Goal: Task Accomplishment & Management: Use online tool/utility

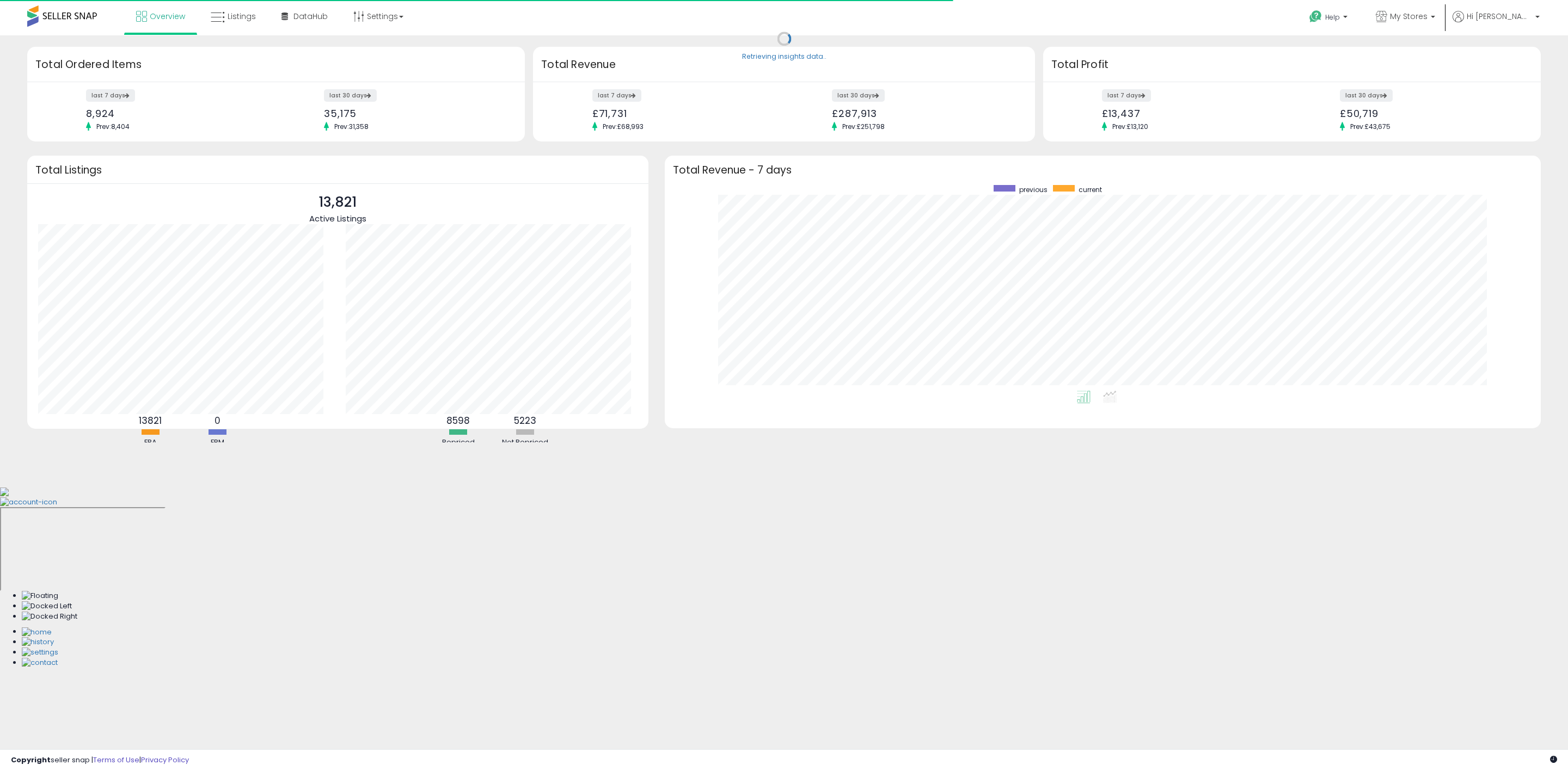
scroll to position [206, 854]
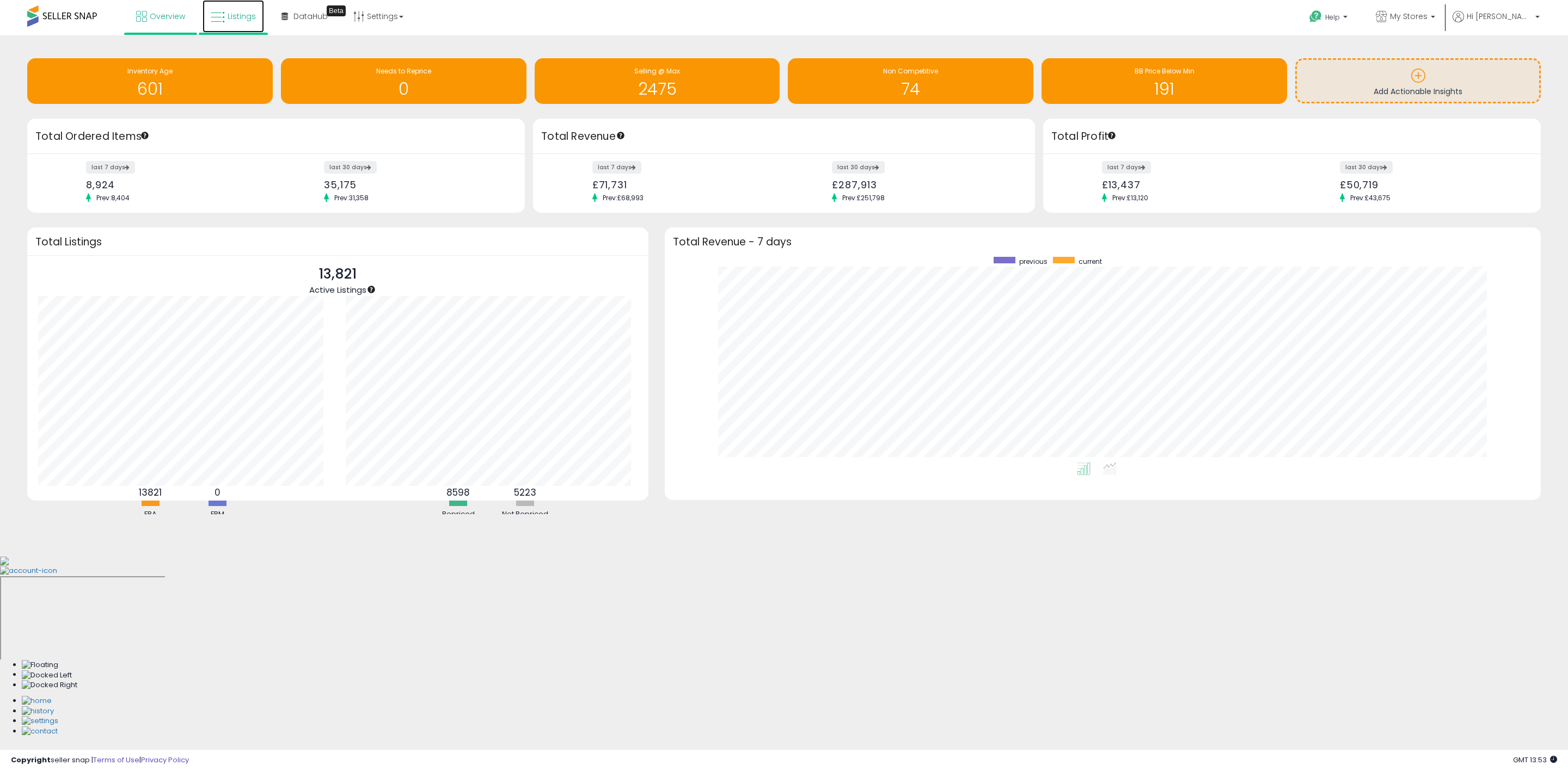
click at [235, 22] on link "Listings" at bounding box center [233, 16] width 61 height 33
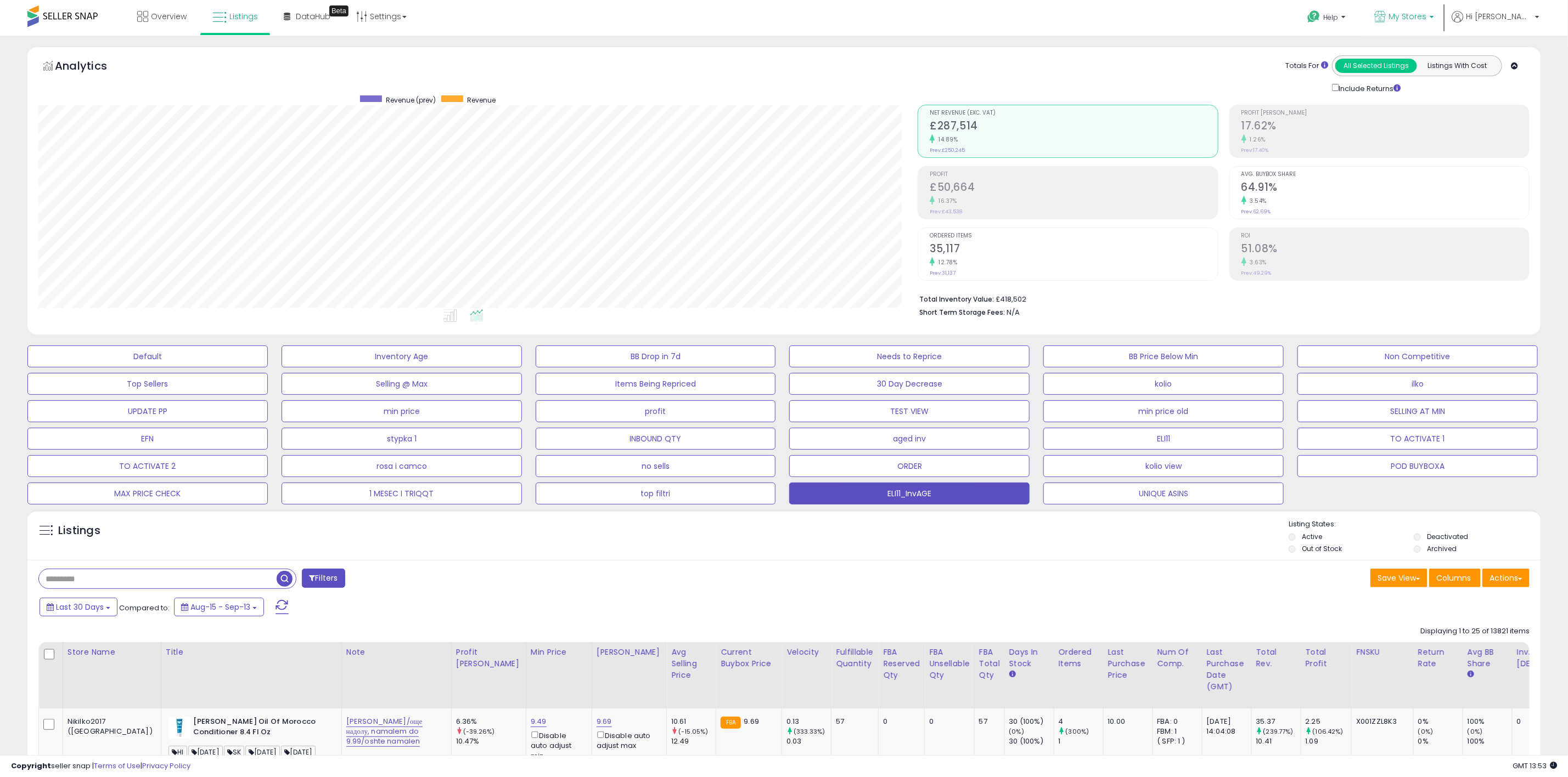
click at [1443, 11] on link "My Stores" at bounding box center [1405, 17] width 77 height 36
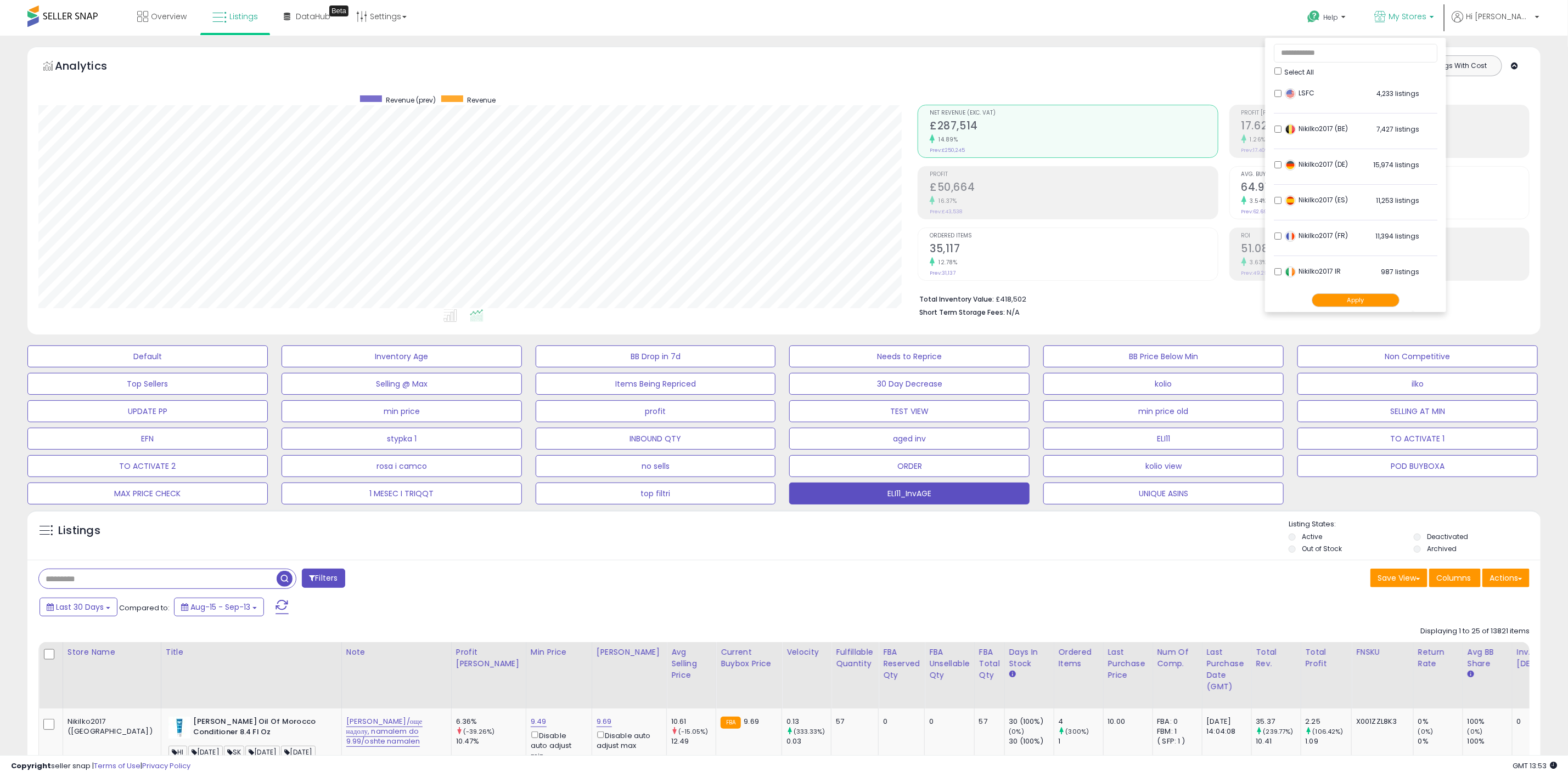
click at [1387, 300] on button "Apply" at bounding box center [1355, 301] width 88 height 14
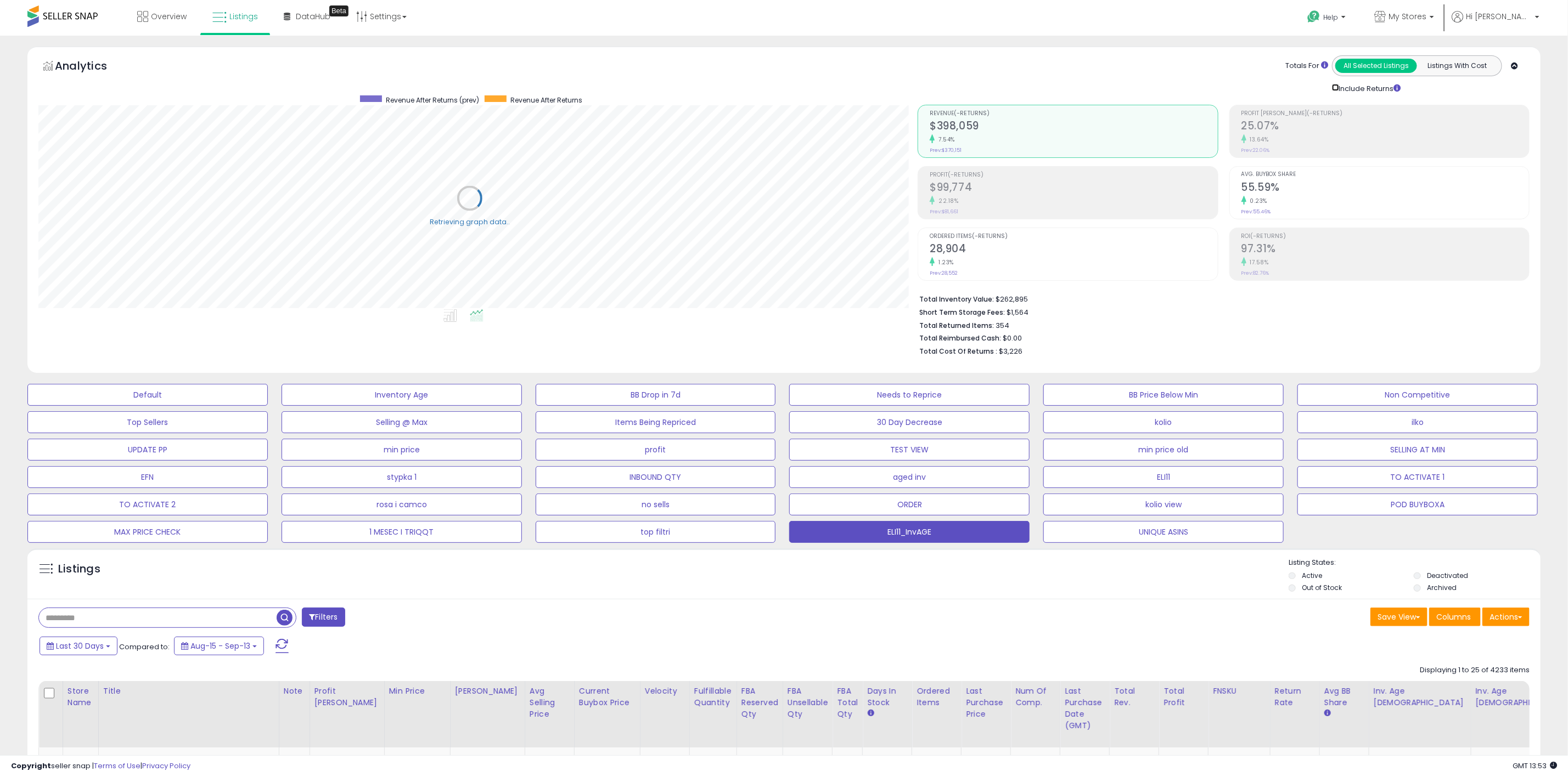
scroll to position [548283, 547965]
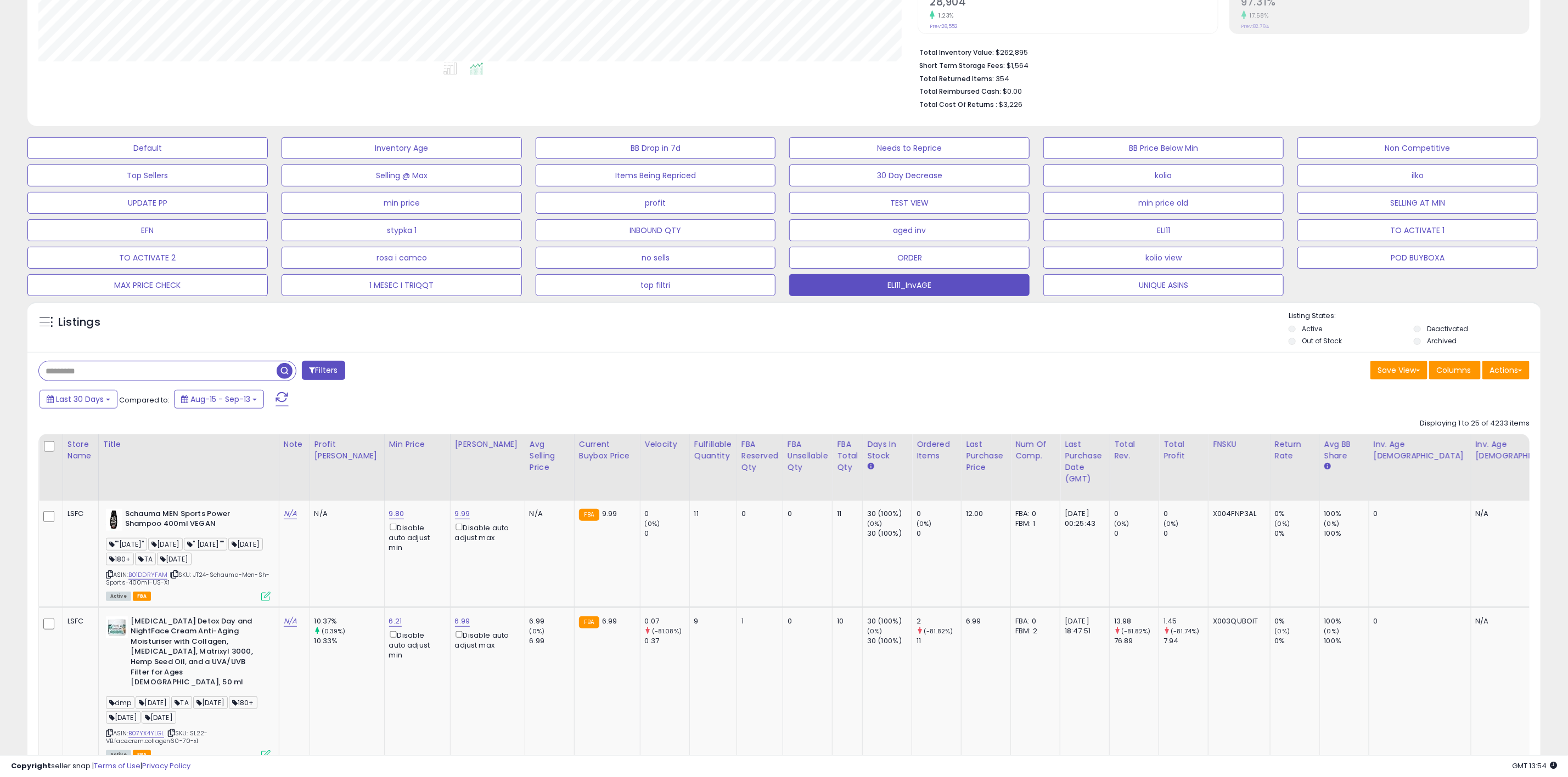
scroll to position [0, 0]
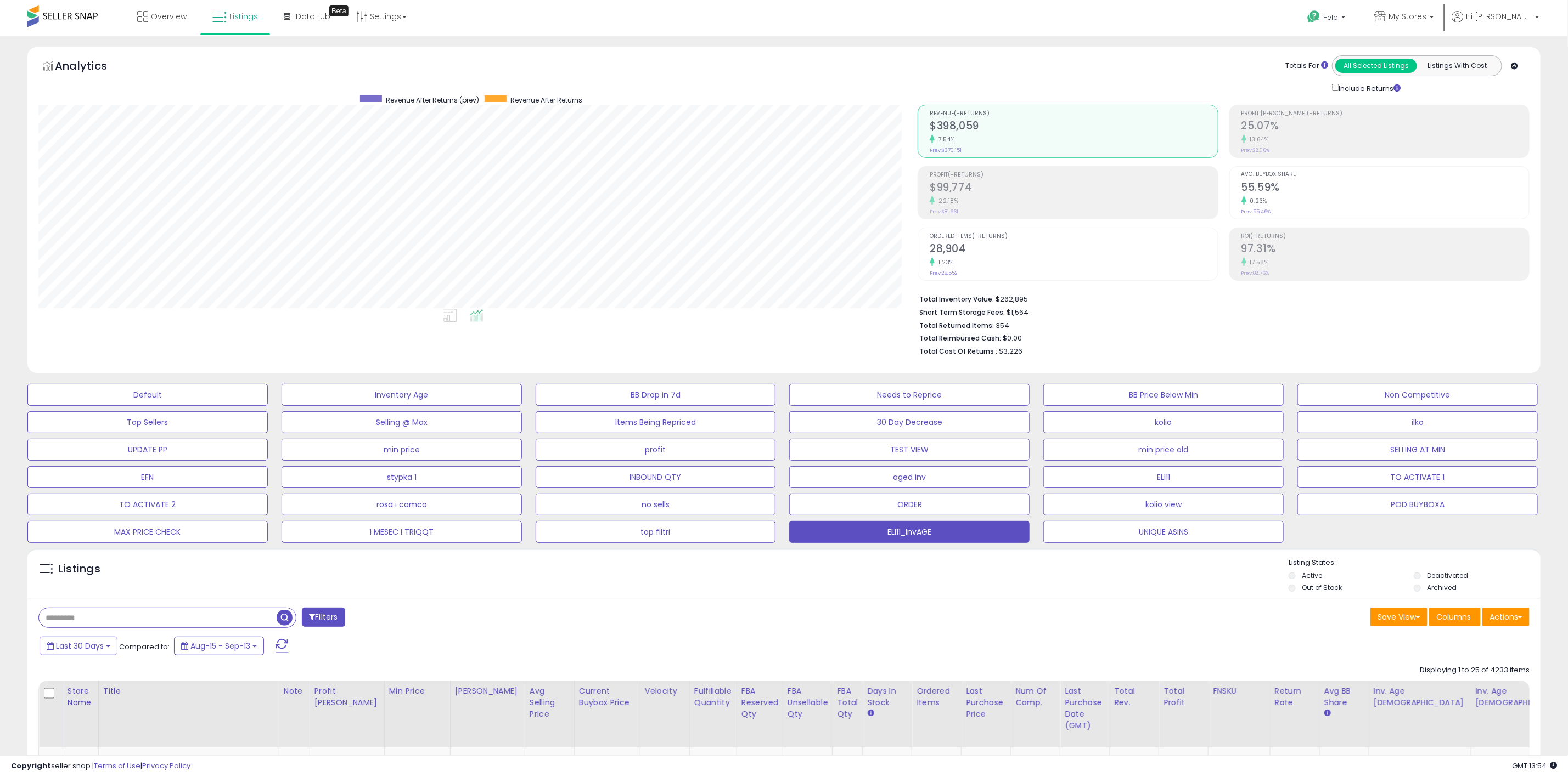
click at [1426, 18] on span "My Stores" at bounding box center [1408, 17] width 38 height 11
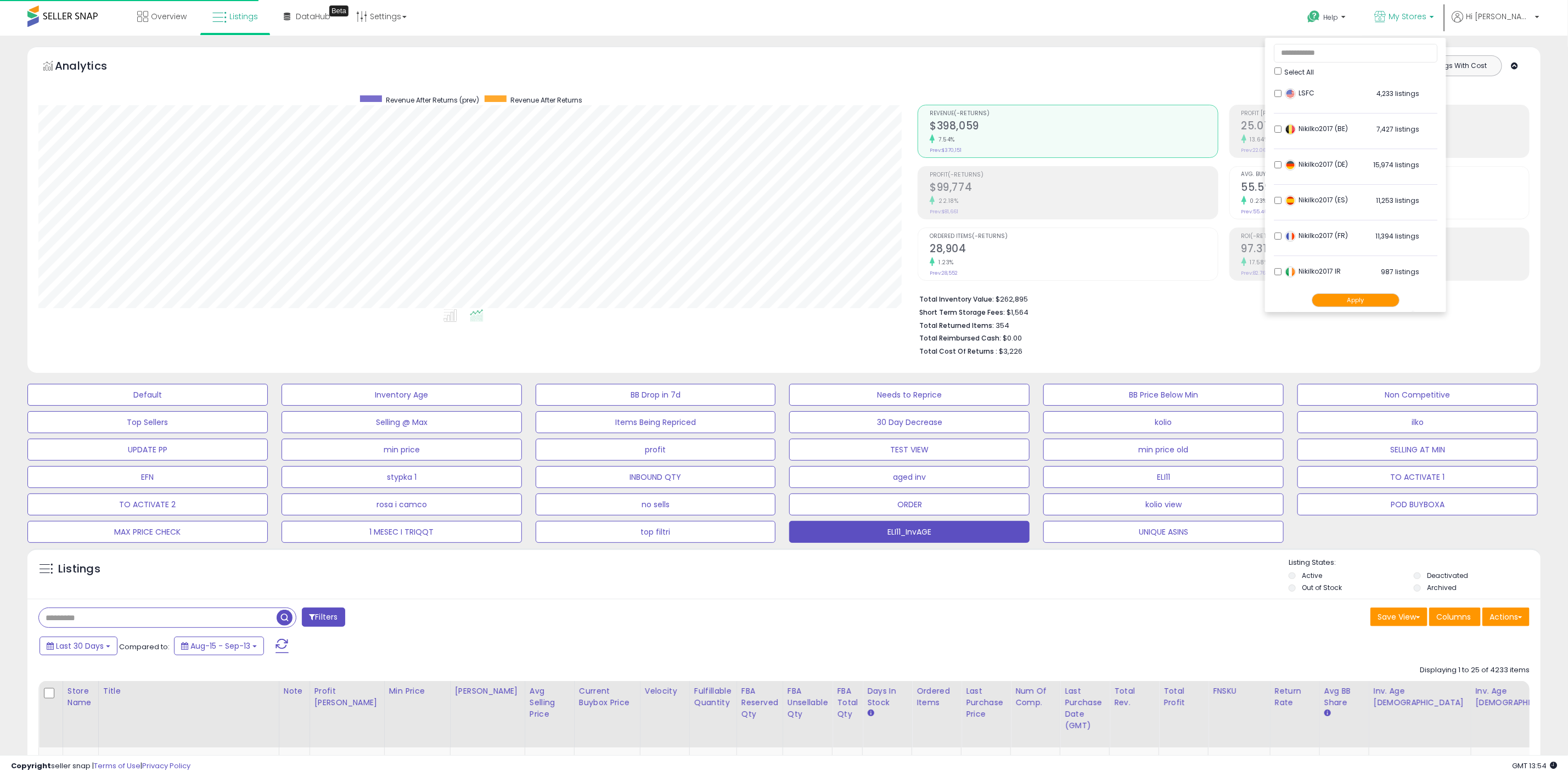
click at [1398, 294] on button "Apply" at bounding box center [1355, 301] width 88 height 14
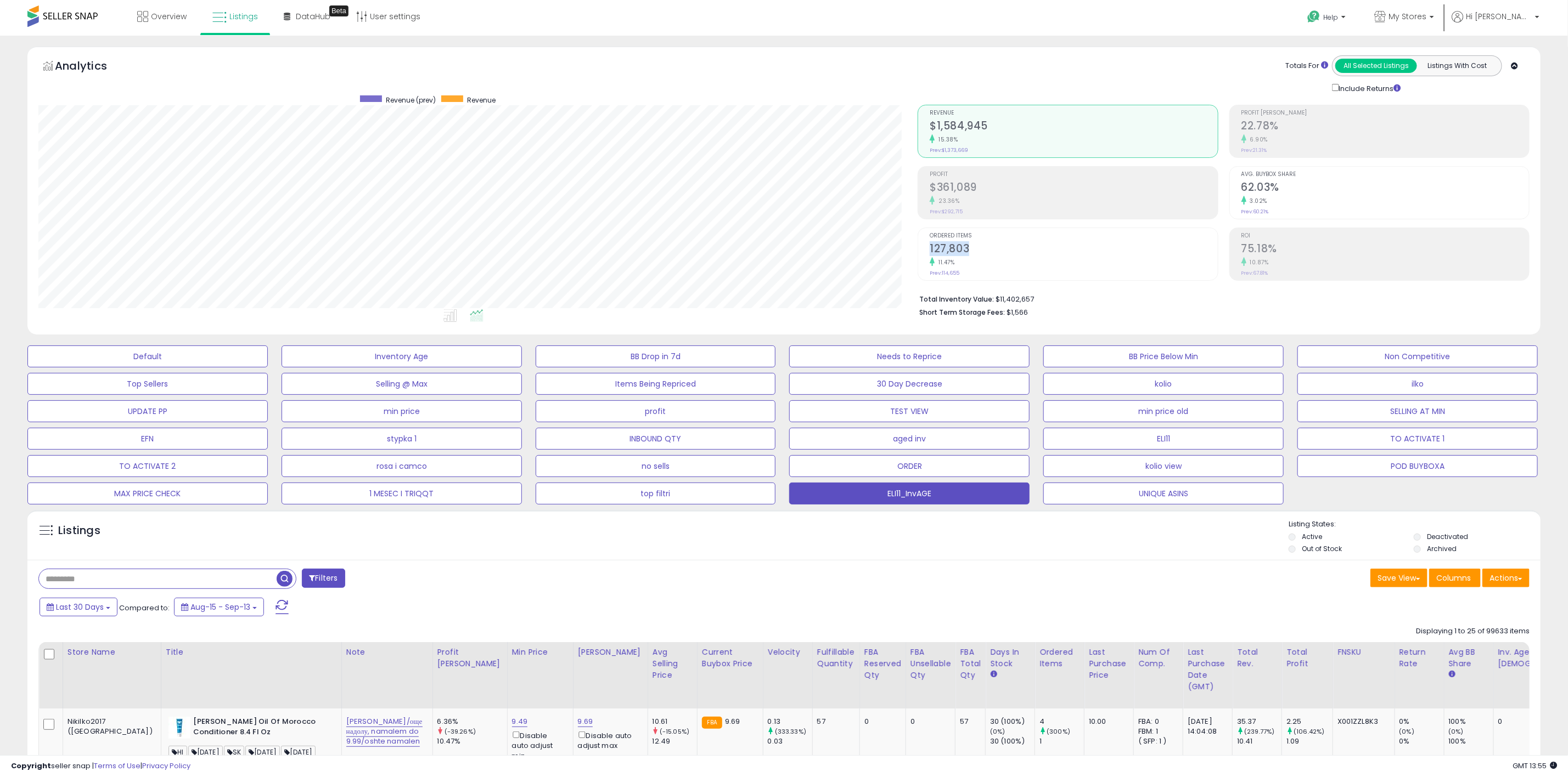
drag, startPoint x: 971, startPoint y: 249, endPoint x: 931, endPoint y: 250, distance: 40.0
click at [931, 250] on h2 "127,803" at bounding box center [1073, 249] width 288 height 15
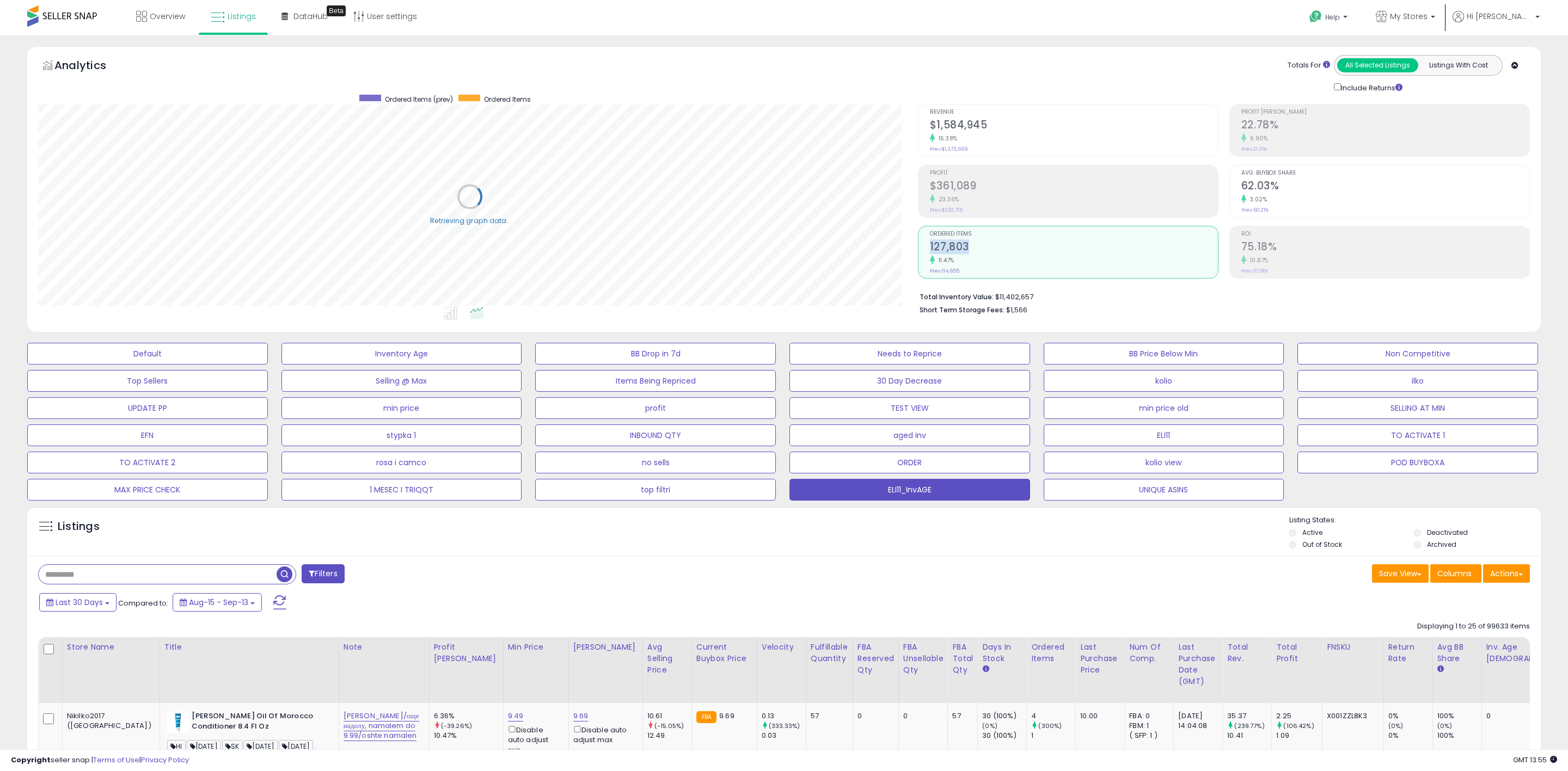
scroll to position [544049, 543444]
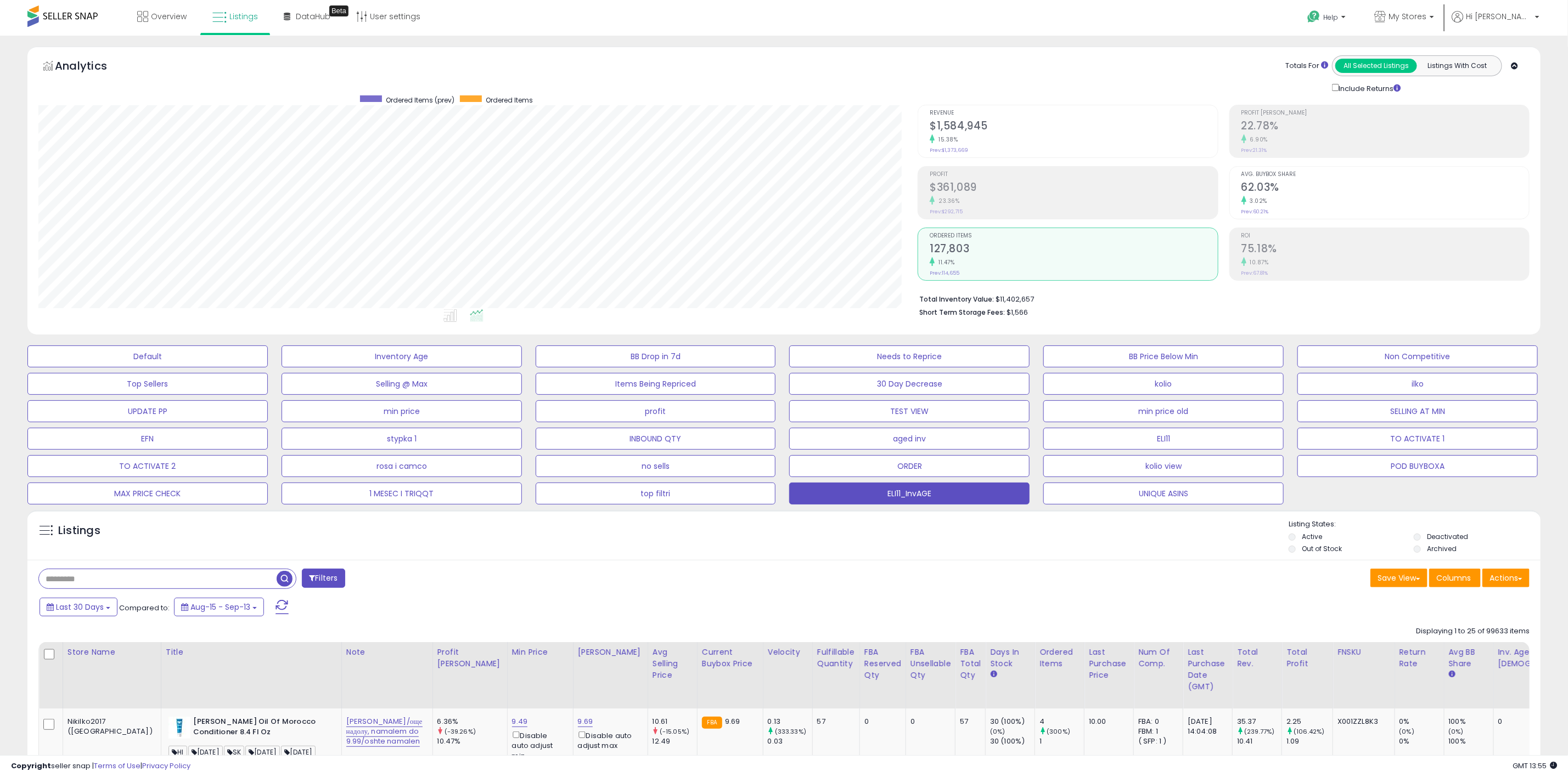
click at [918, 258] on li "Ordered Items 127,803 11.47% Prev: 114,655" at bounding box center [1067, 254] width 300 height 53
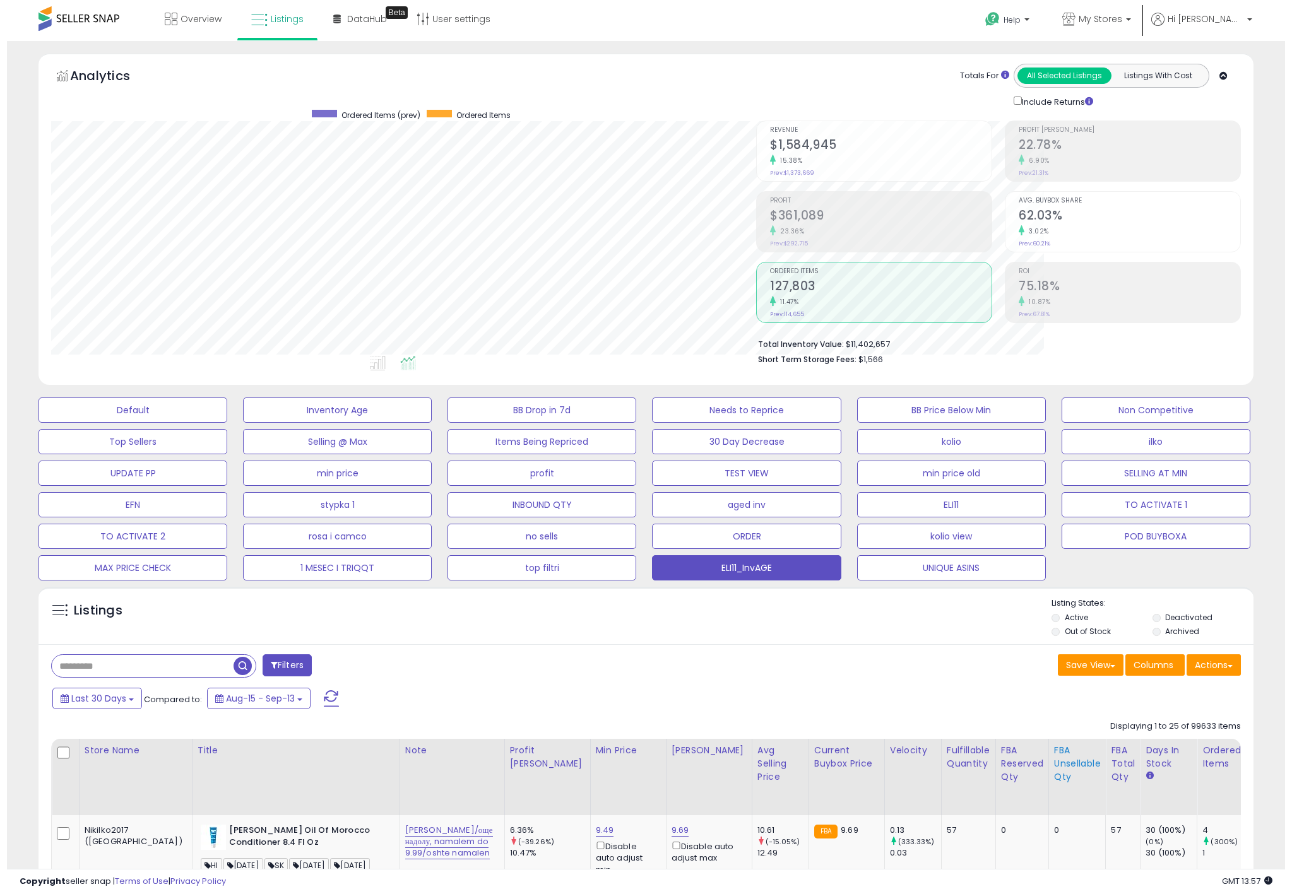
scroll to position [630843, 630397]
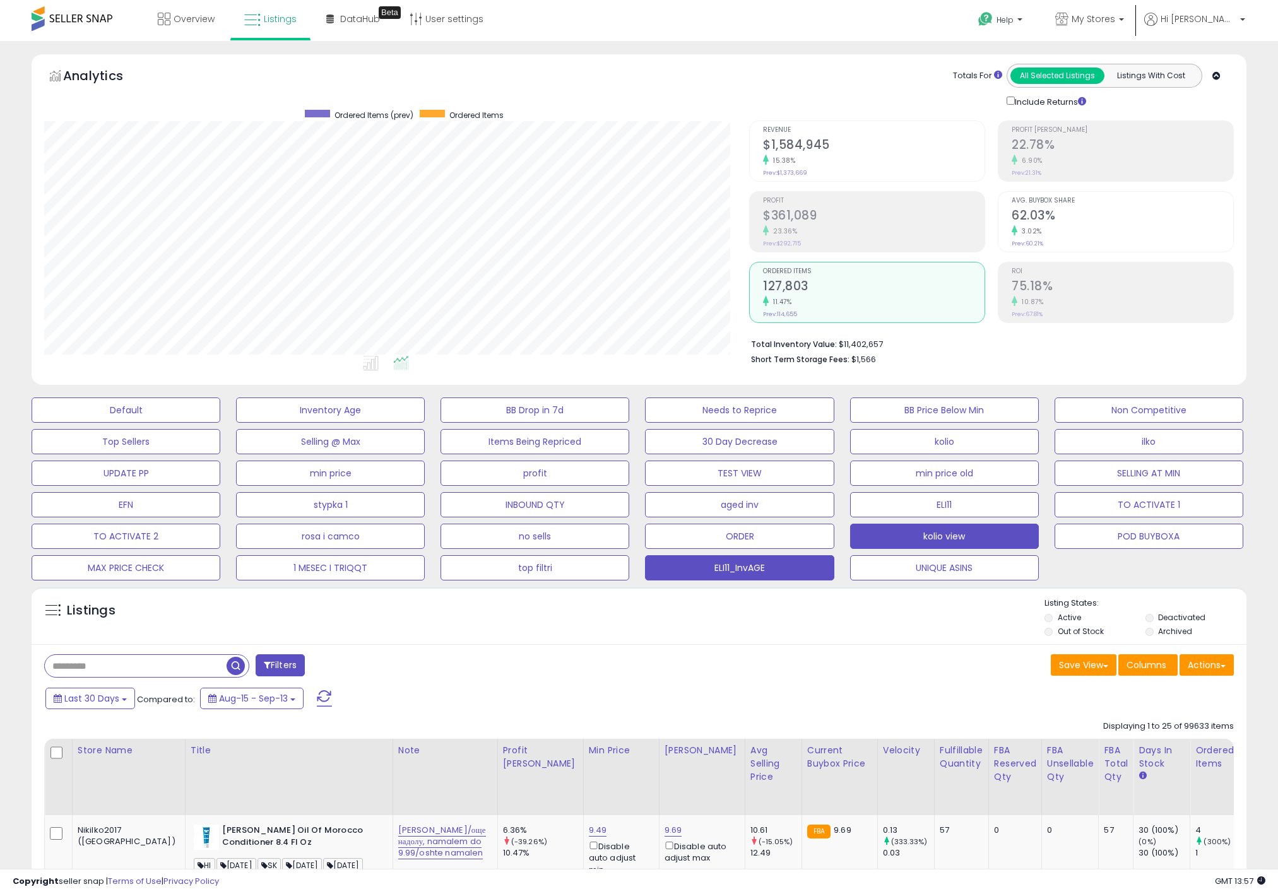
click at [975, 549] on button "kolio view" at bounding box center [944, 536] width 189 height 25
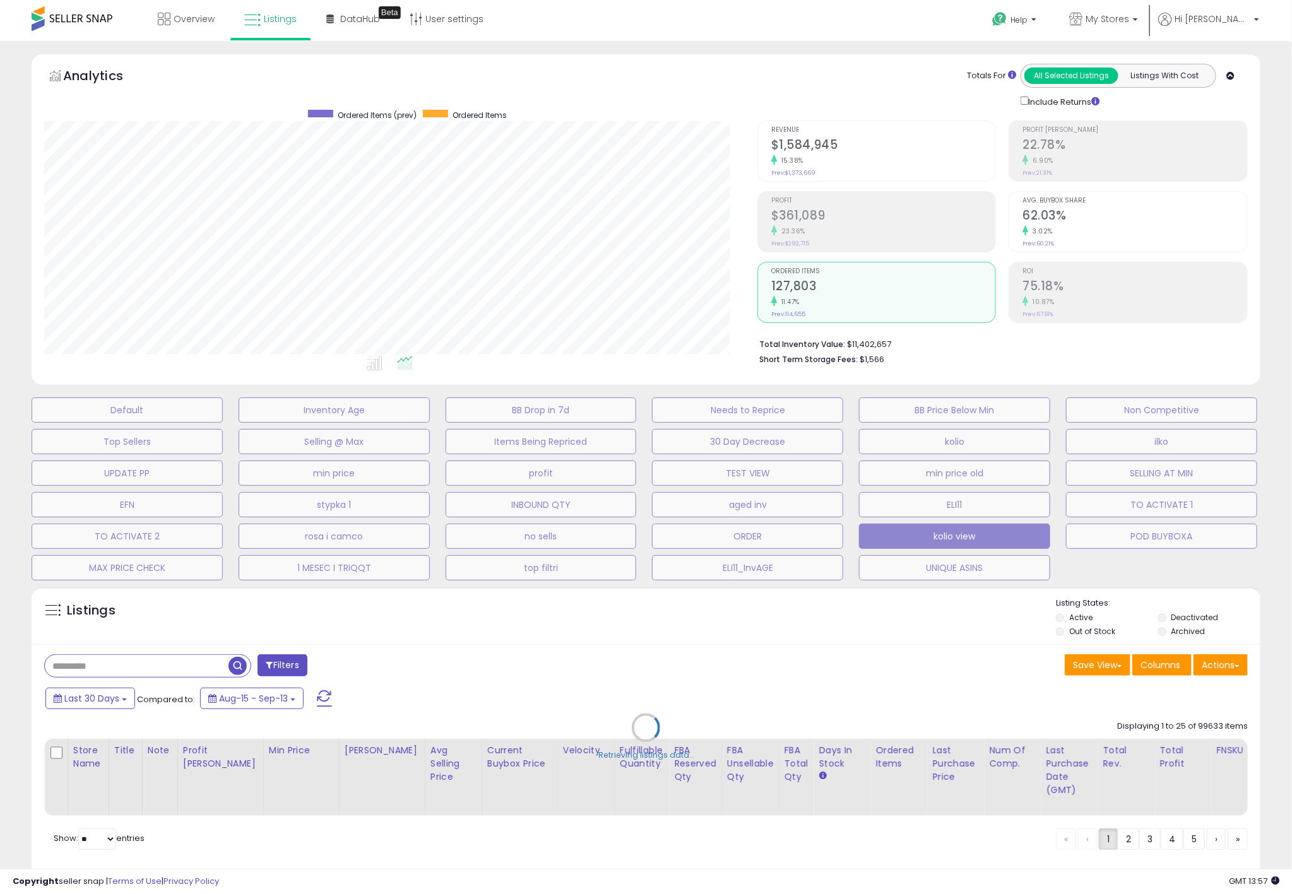
scroll to position [259, 713]
click at [870, 631] on div "Retrieving listings data.." at bounding box center [646, 738] width 1248 height 314
click at [969, 267] on div "Ordered Items 127,803 11.47% Prev: 114,655" at bounding box center [883, 291] width 225 height 57
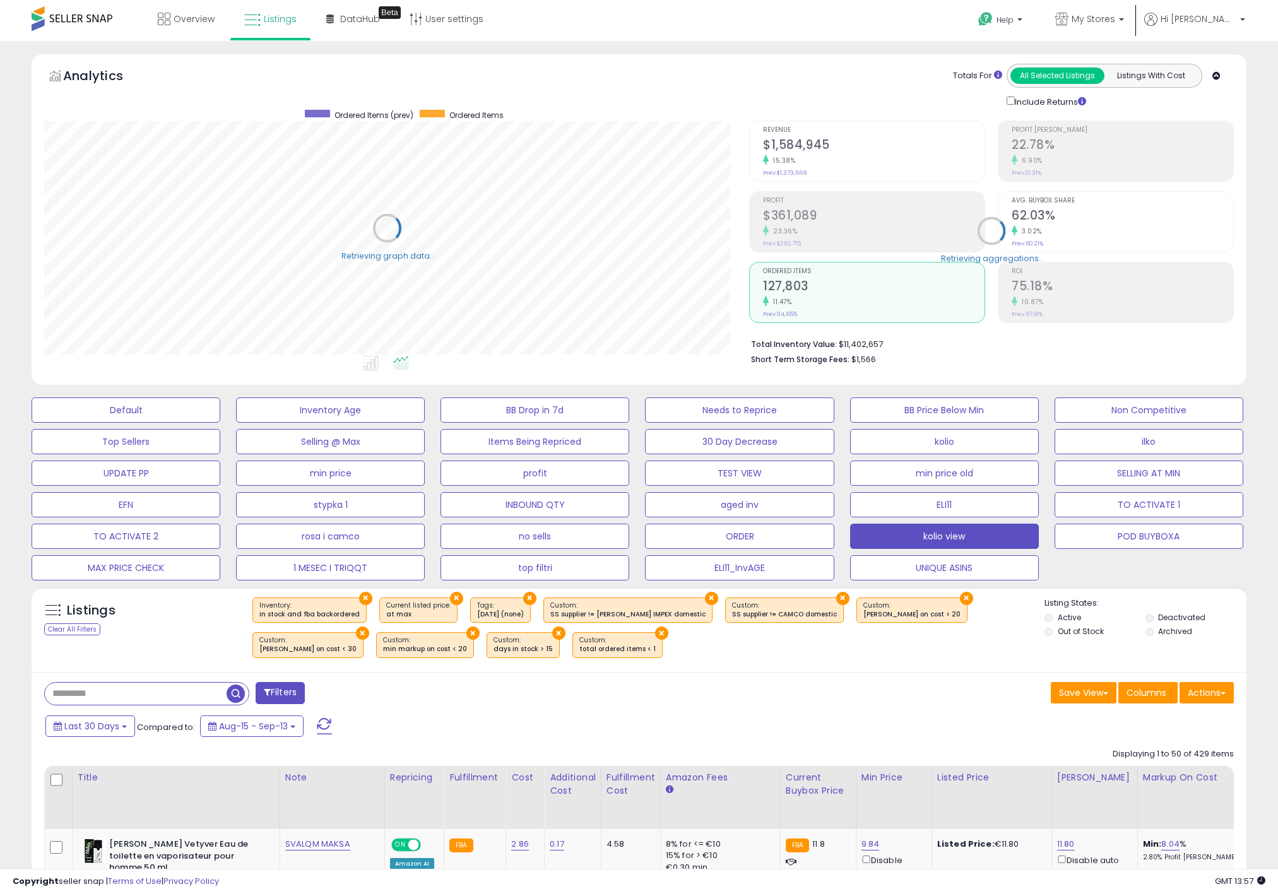
scroll to position [259, 705]
drag, startPoint x: 993, startPoint y: 401, endPoint x: 826, endPoint y: 567, distance: 234.7
click at [994, 402] on button "BB Price Below Min" at bounding box center [944, 410] width 189 height 25
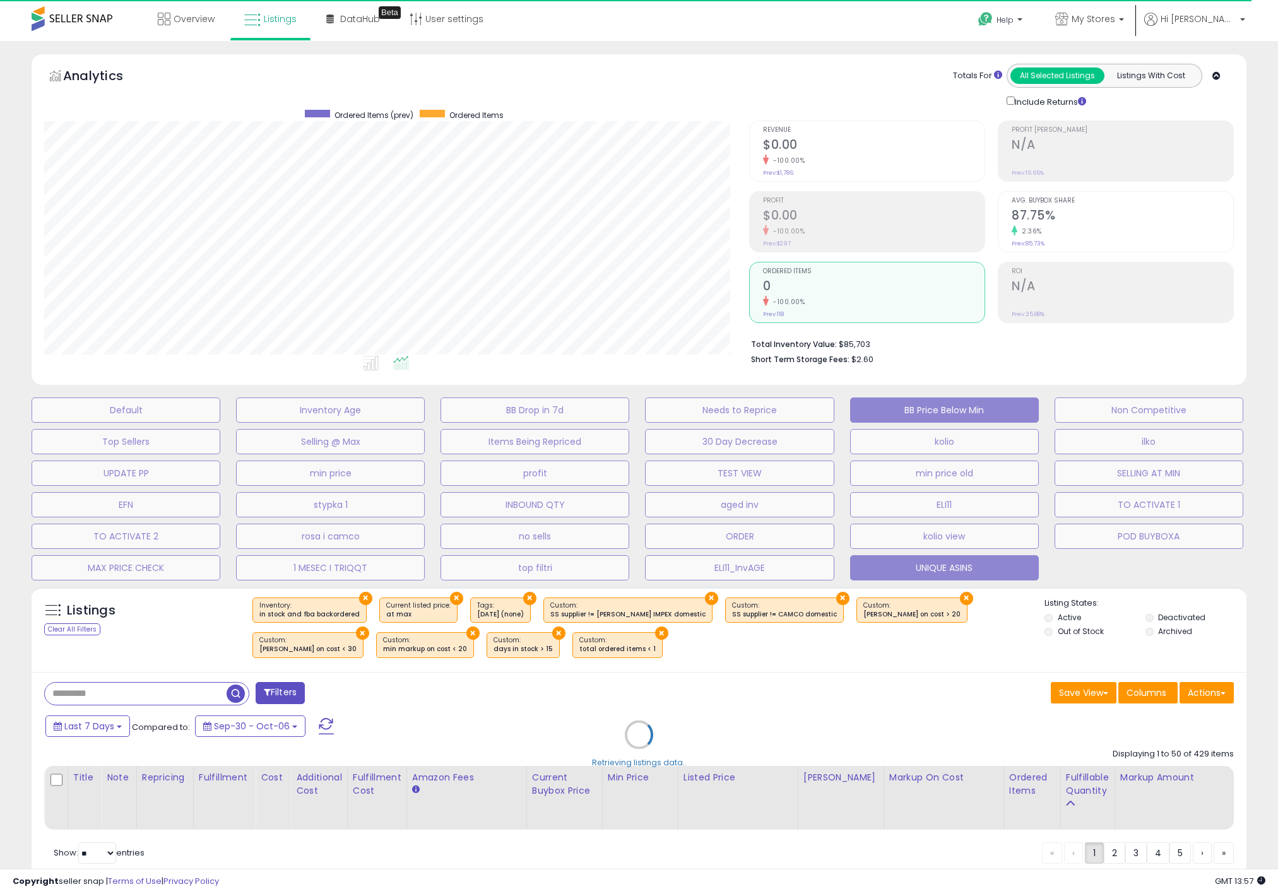
click at [977, 568] on button "UNIQUE ASINS" at bounding box center [944, 567] width 189 height 25
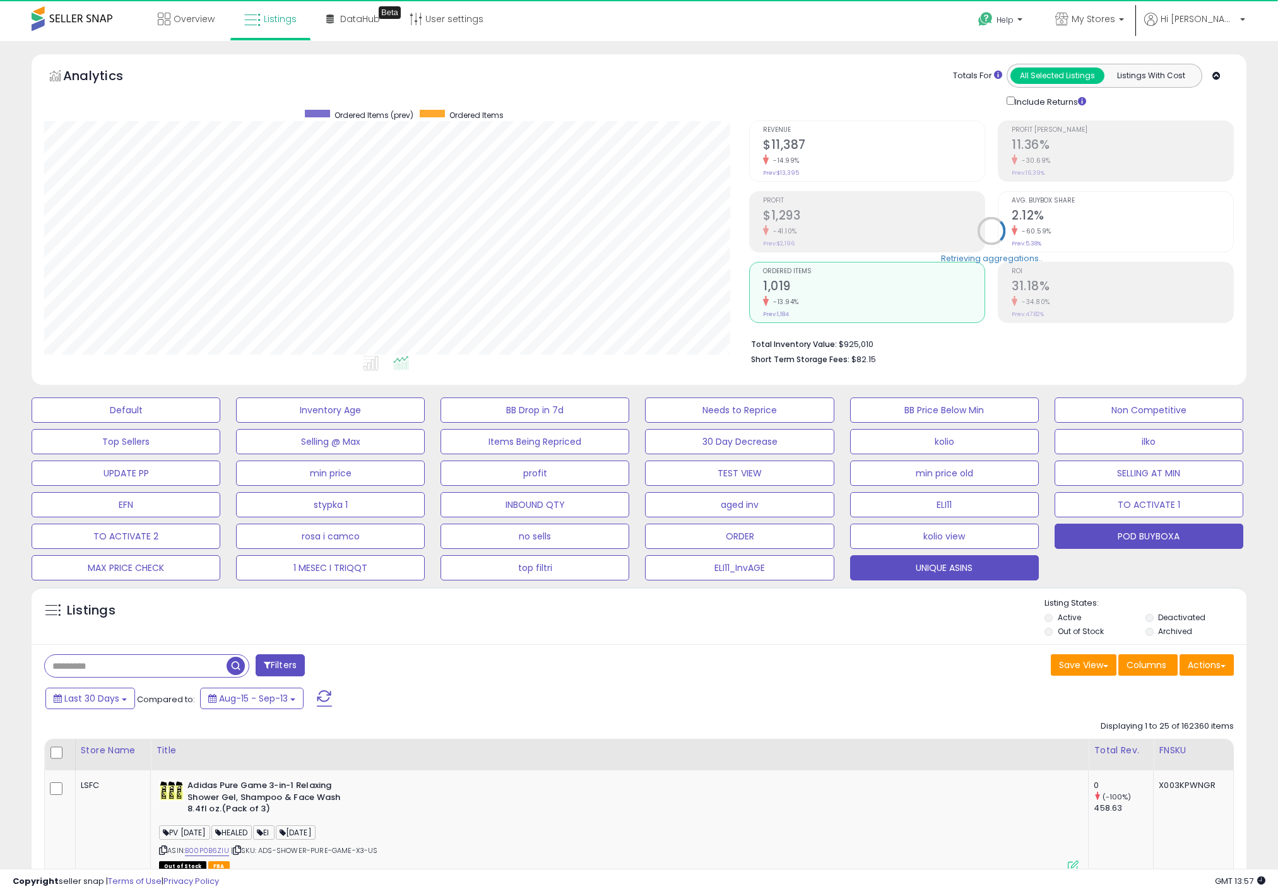
click at [1159, 527] on button "POD BUYBOXA" at bounding box center [1149, 536] width 189 height 25
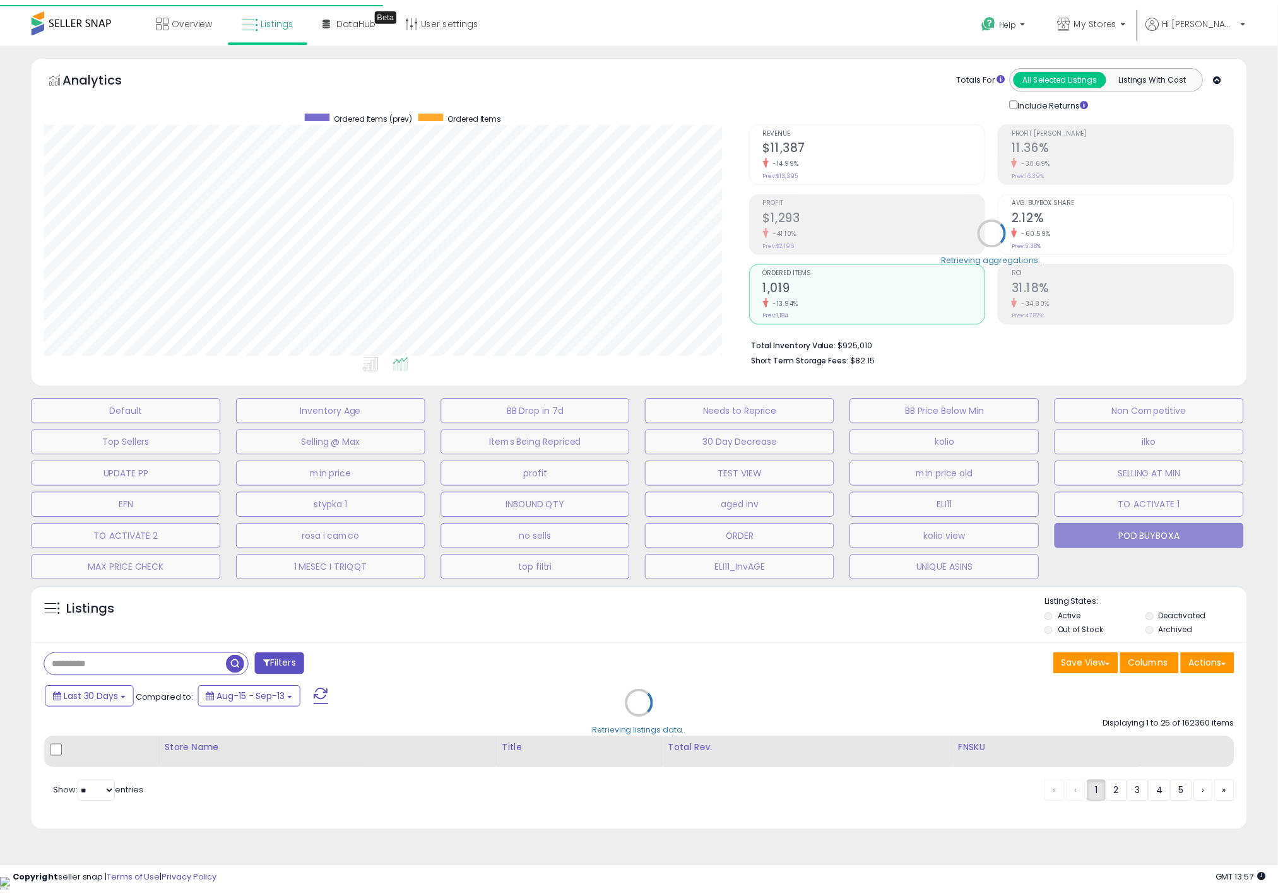
scroll to position [259, 713]
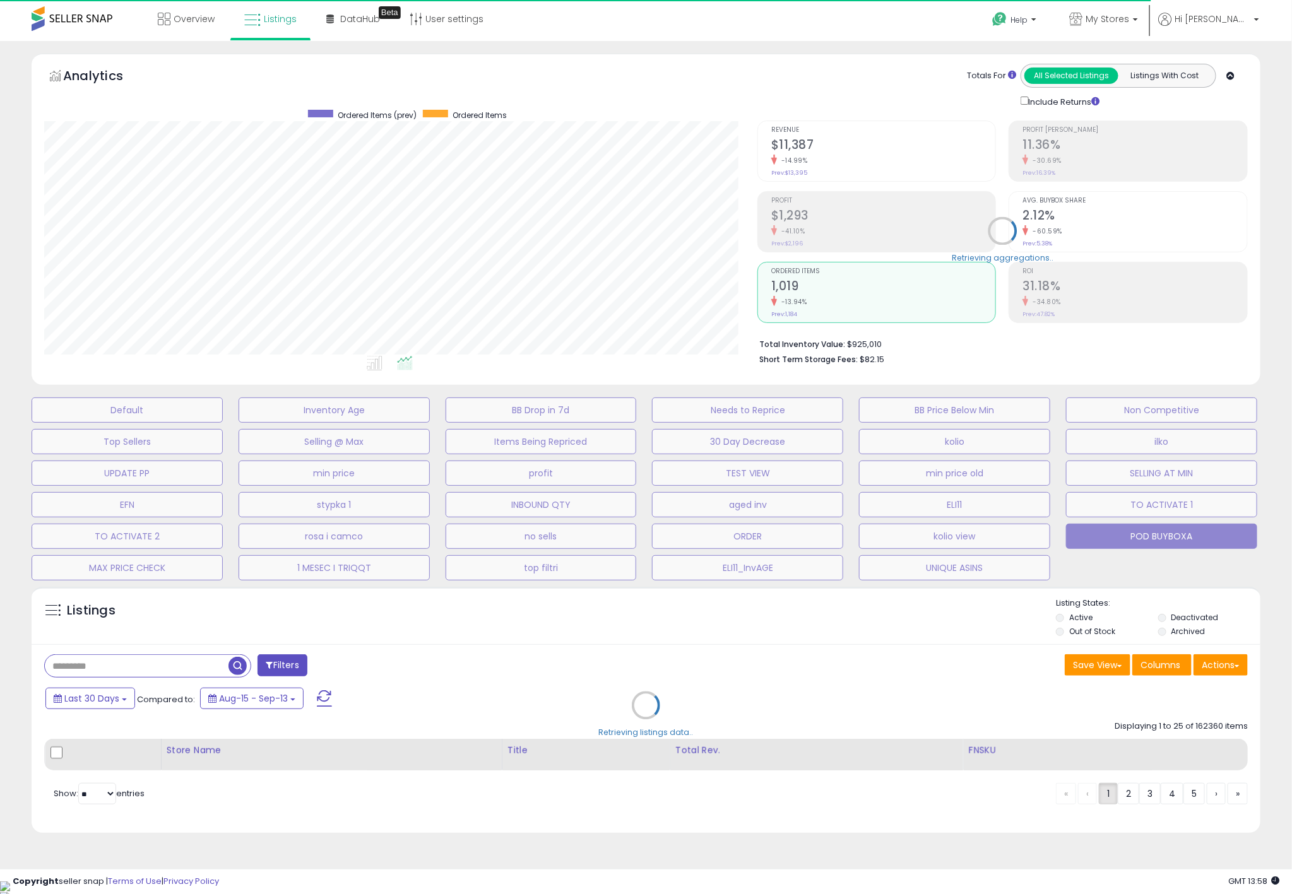
click at [887, 458] on div "Default Inventory Age BB Drop in 7d Needs to Reprice BB Price Below Min Non Com…" at bounding box center [646, 485] width 1260 height 189
click at [825, 574] on button "ELI11_InvAGE" at bounding box center [747, 567] width 191 height 25
click at [512, 460] on div "Default Inventory Age BB Drop in 7d Needs to Reprice BB Price Below Min Non Com…" at bounding box center [646, 485] width 1260 height 189
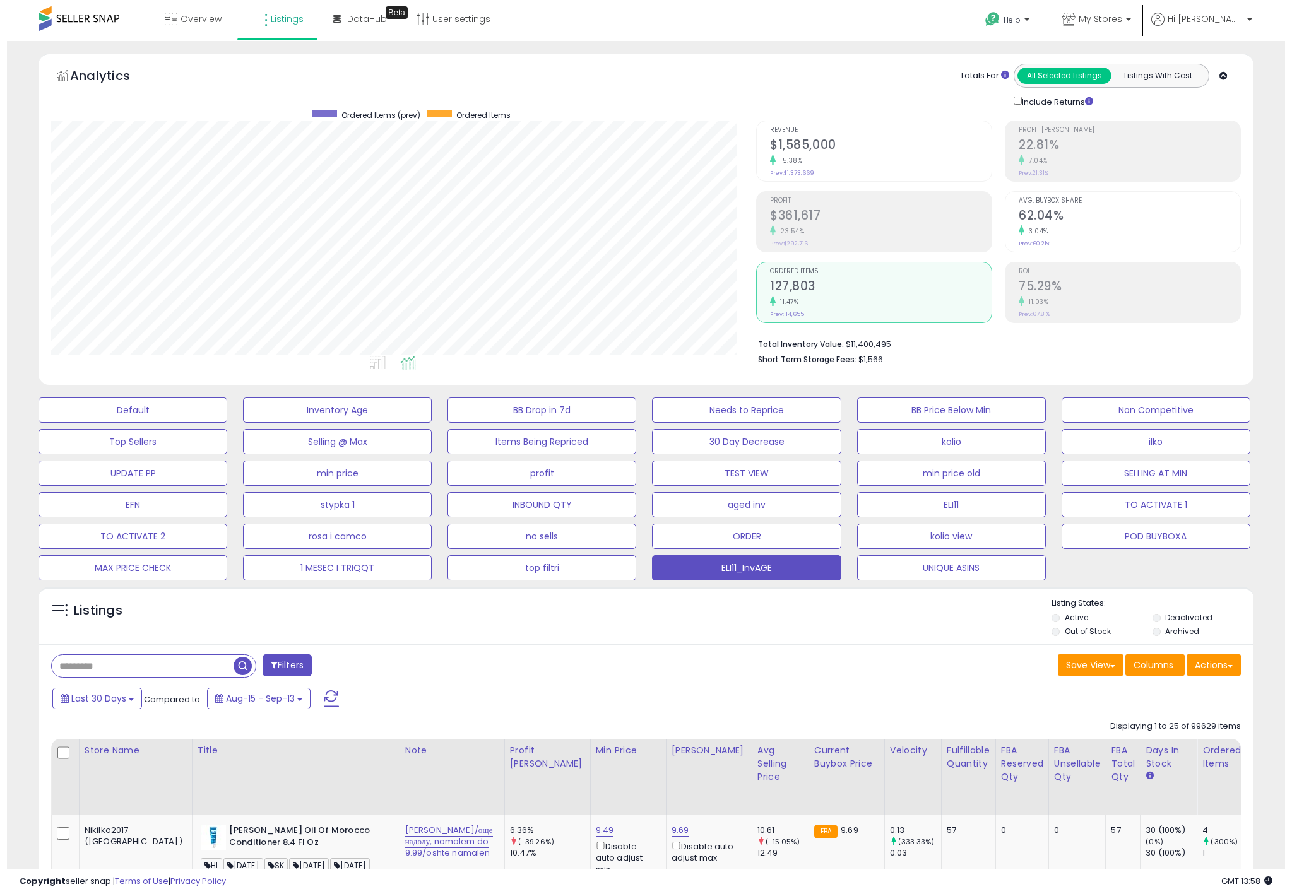
scroll to position [259, 705]
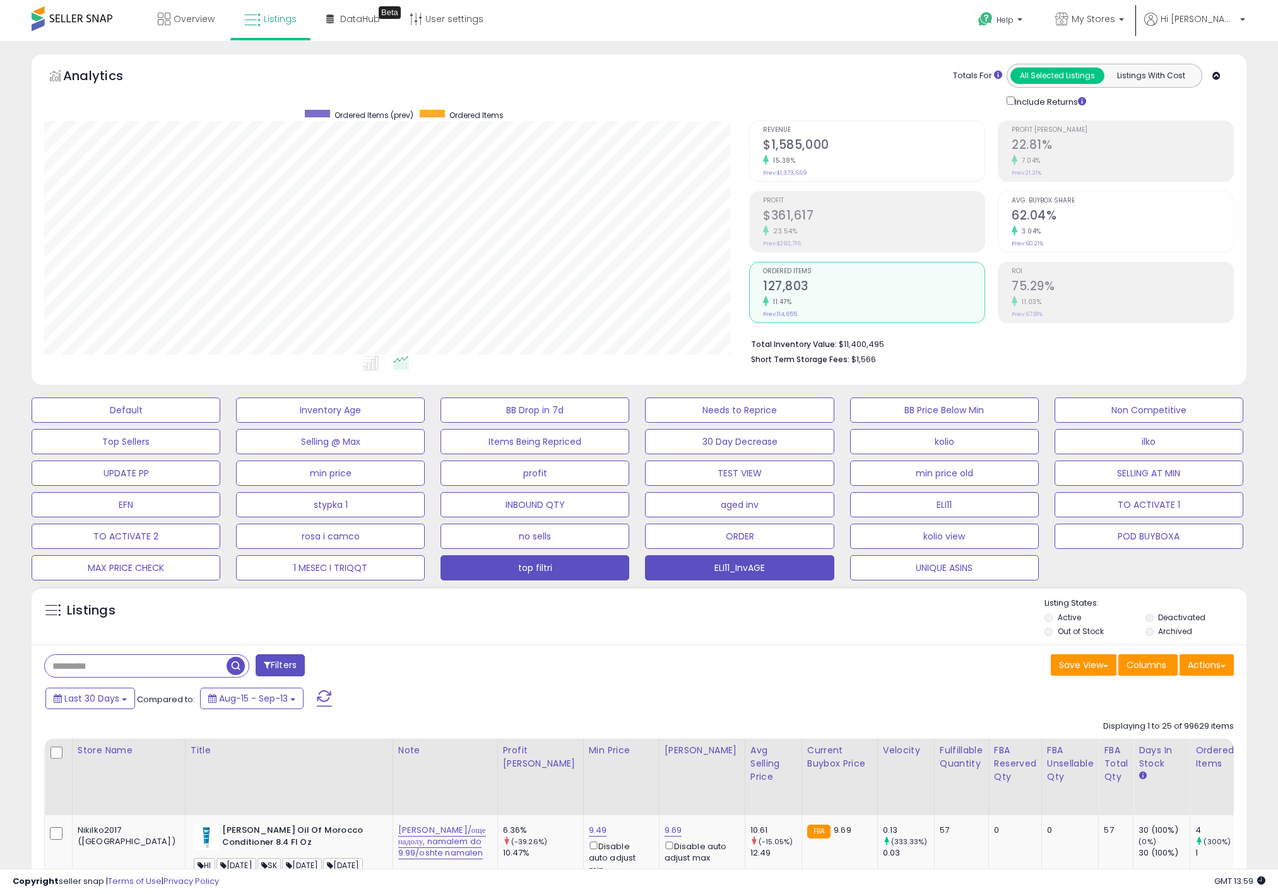
click at [559, 571] on button "top filtri" at bounding box center [535, 567] width 189 height 25
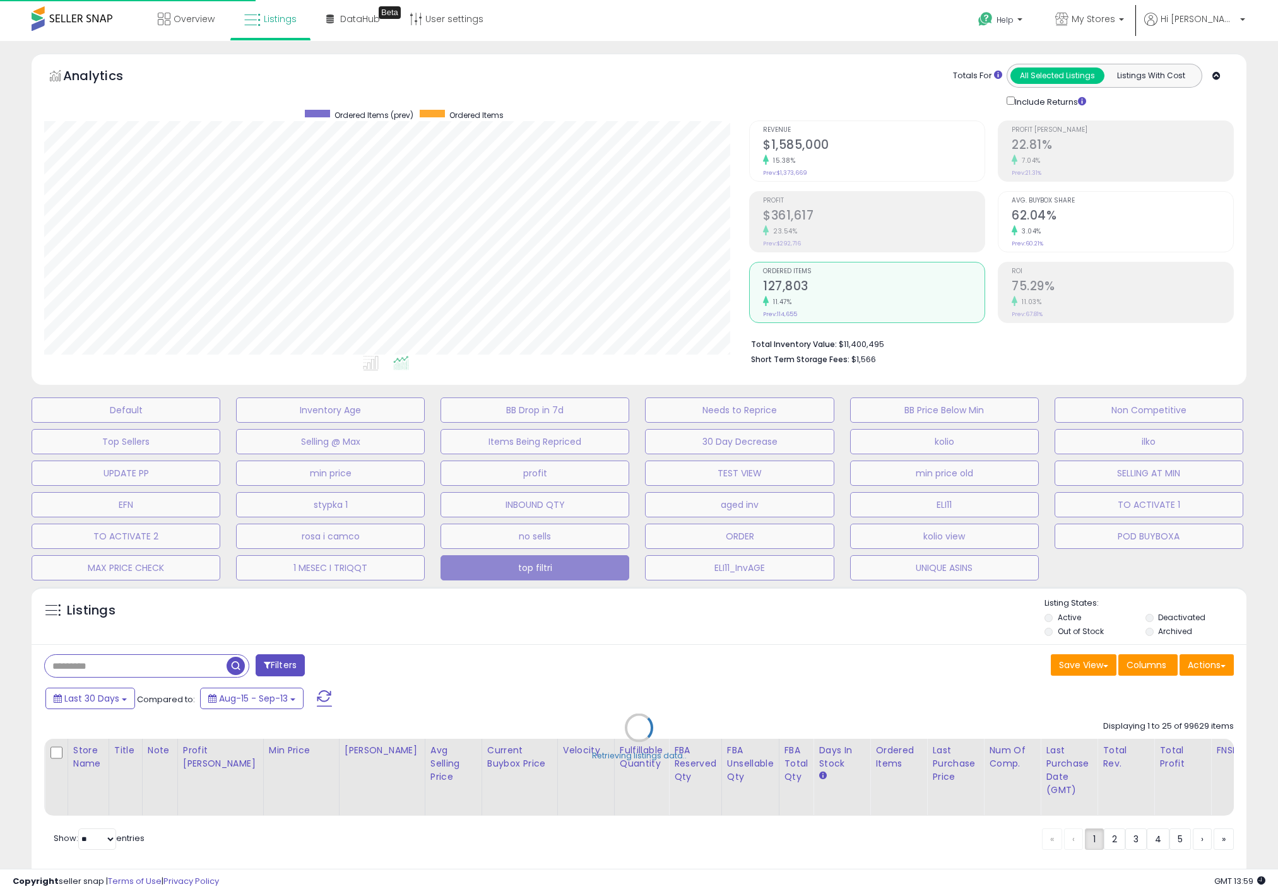
scroll to position [259, 713]
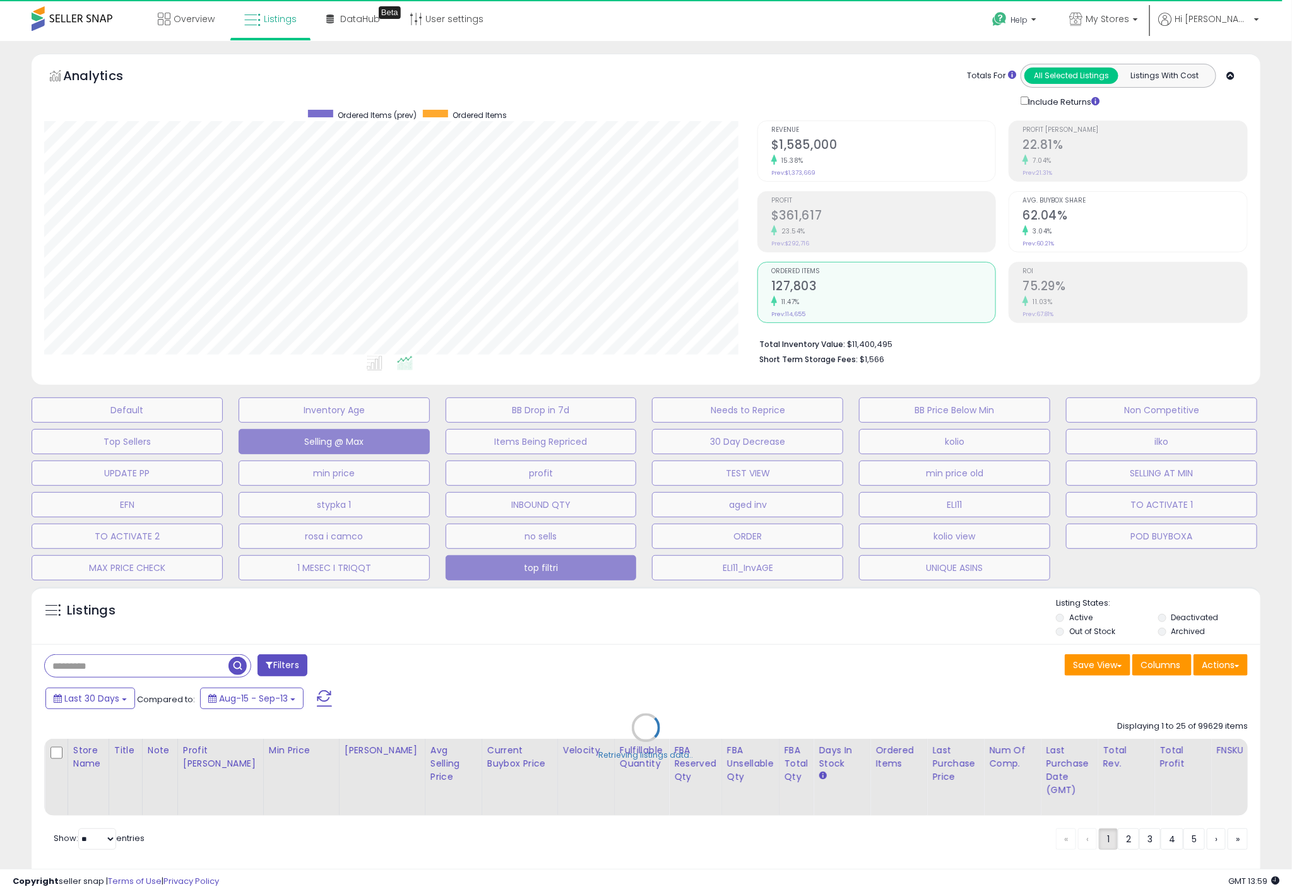
click at [263, 430] on button "Selling @ Max" at bounding box center [334, 441] width 191 height 25
click at [1168, 655] on div "Retrieving listings data.." at bounding box center [646, 738] width 1248 height 314
click at [1198, 667] on div "Retrieving listings data.." at bounding box center [646, 738] width 1248 height 314
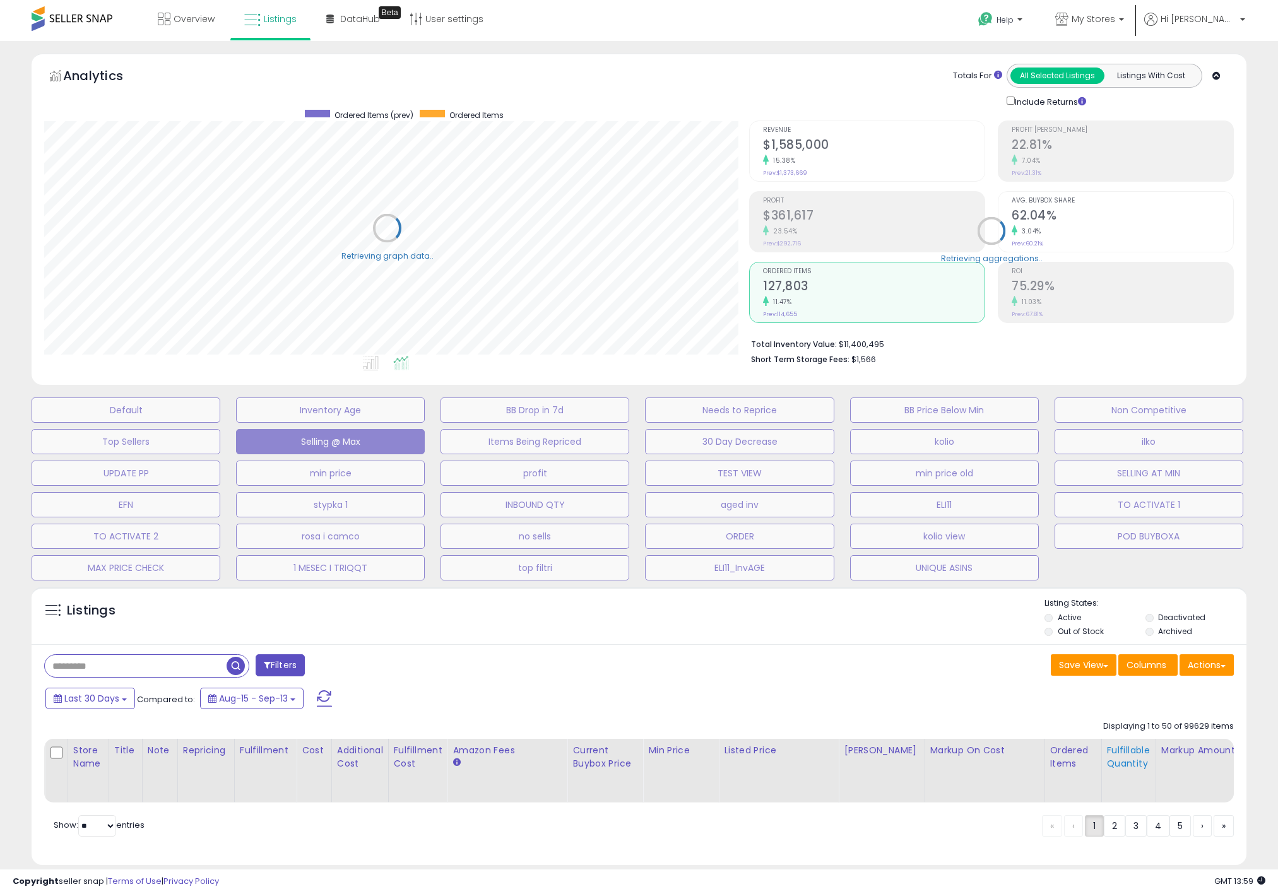
scroll to position [630843, 630397]
click at [1121, 755] on div "Fulfillable Quantity" at bounding box center [1129, 757] width 44 height 27
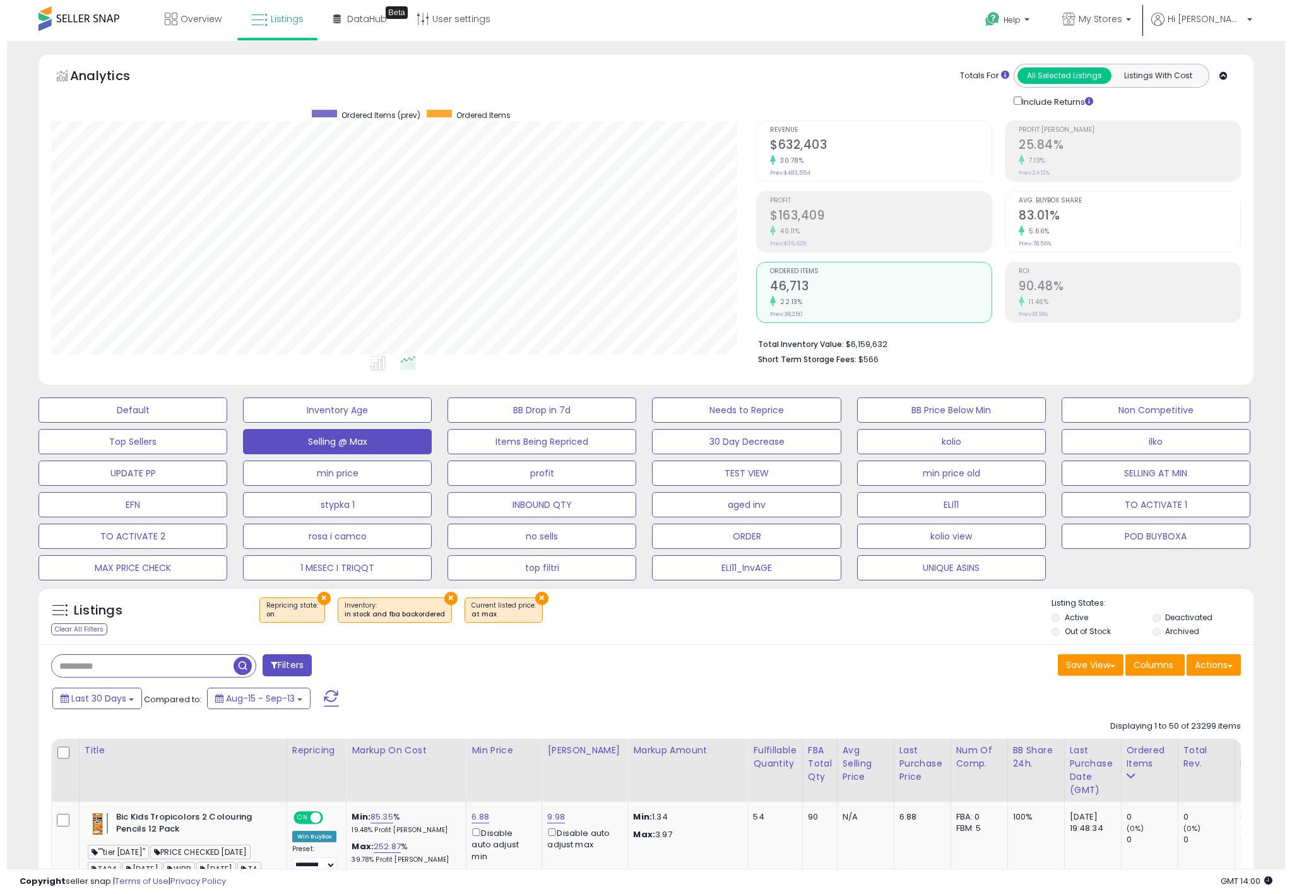
scroll to position [259, 705]
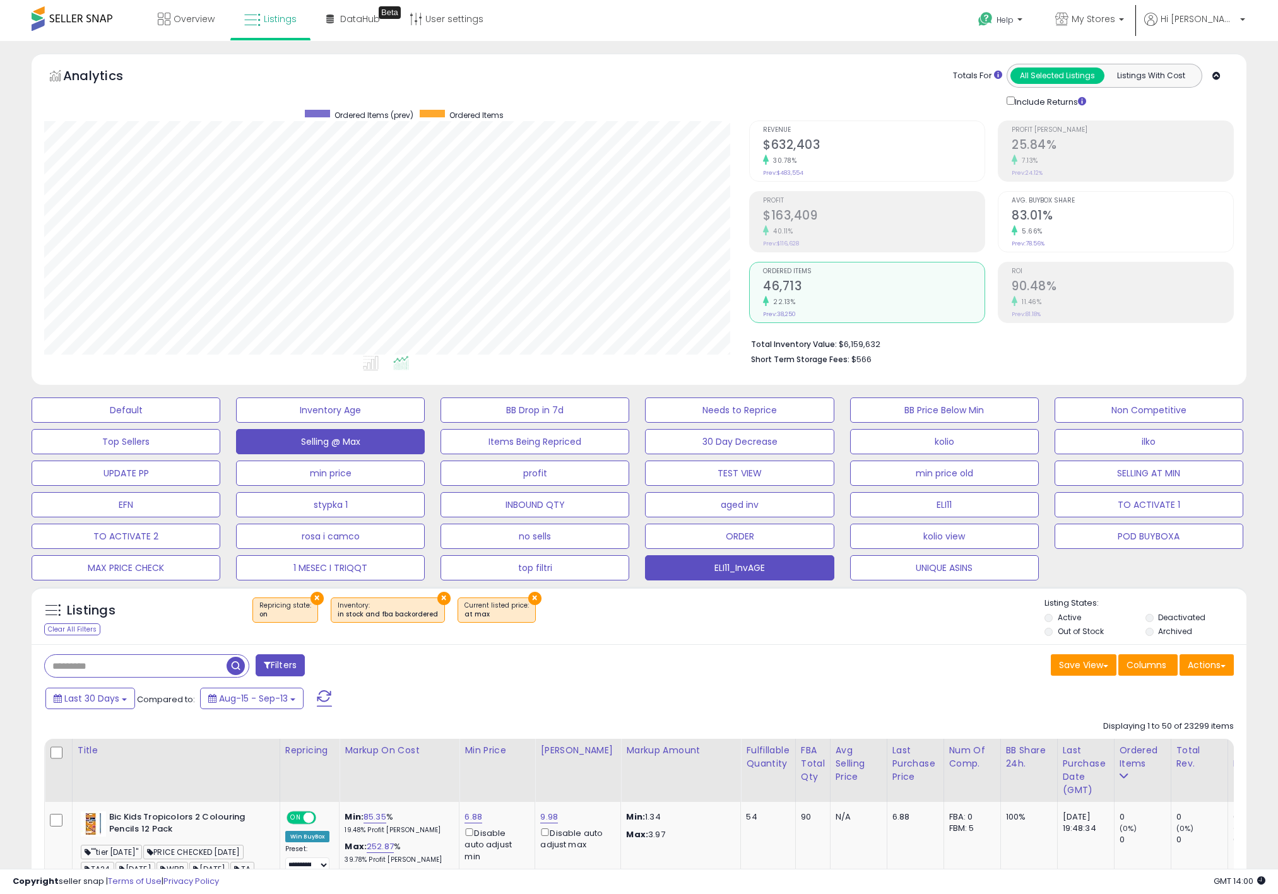
click at [801, 560] on button "ELI11_InvAGE" at bounding box center [739, 567] width 189 height 25
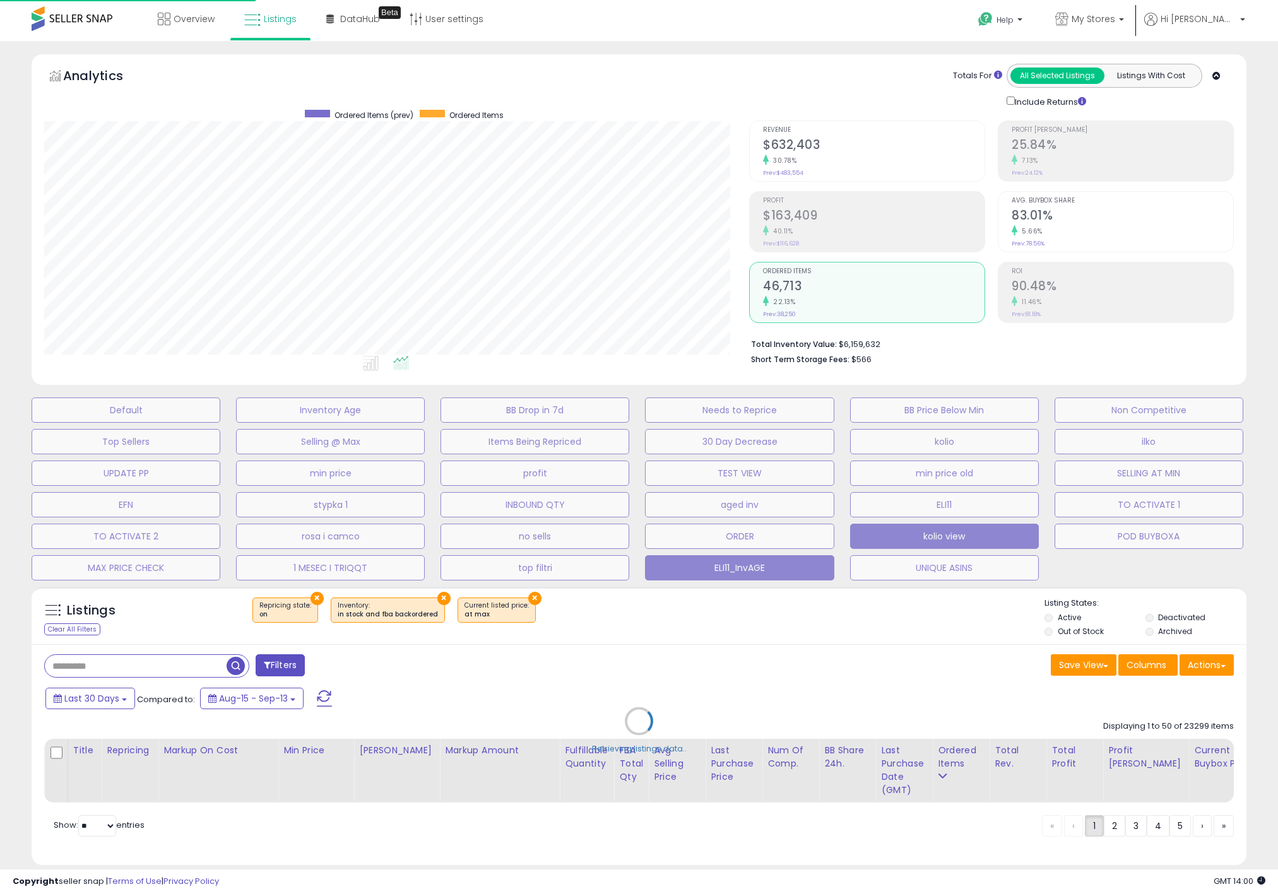
scroll to position [259, 713]
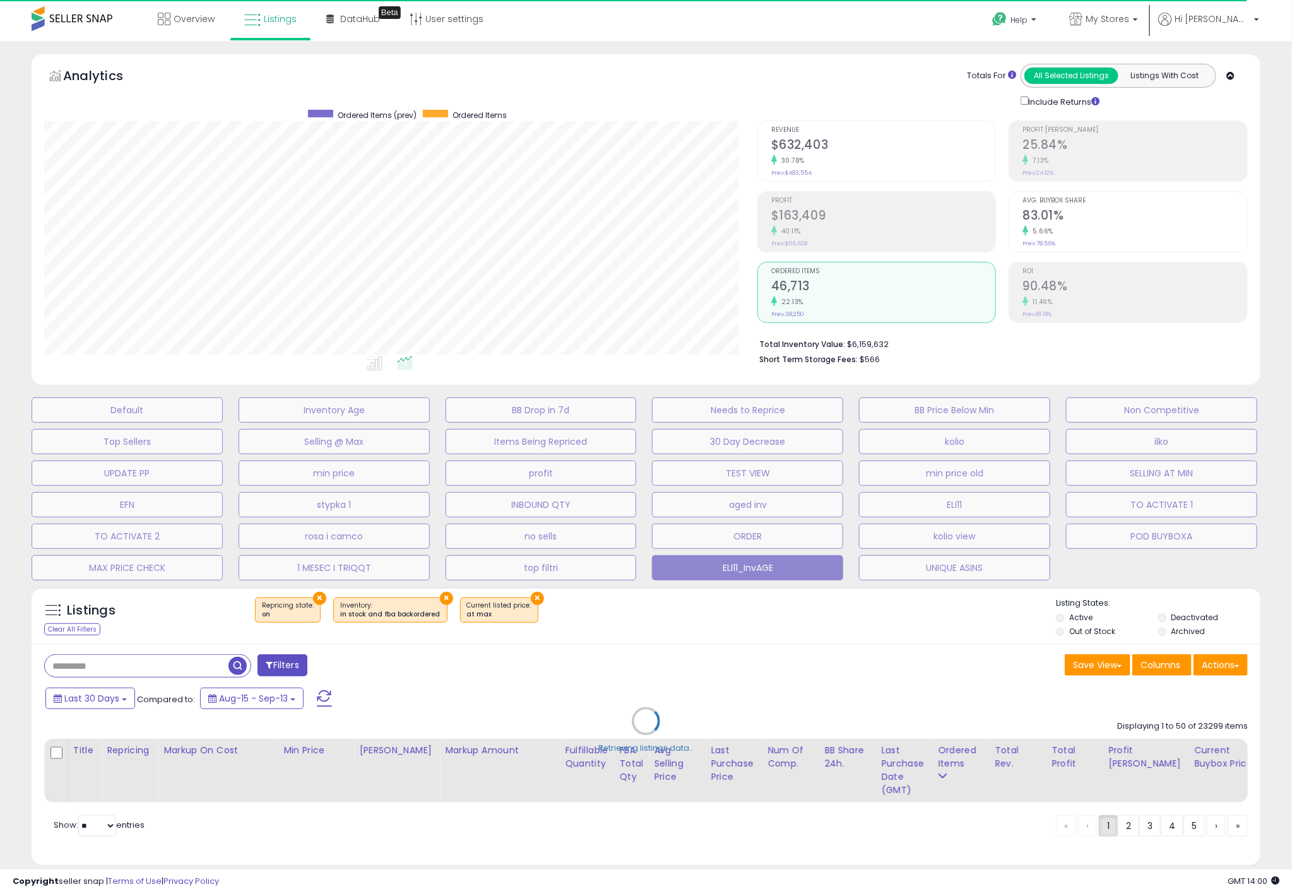
select select "**"
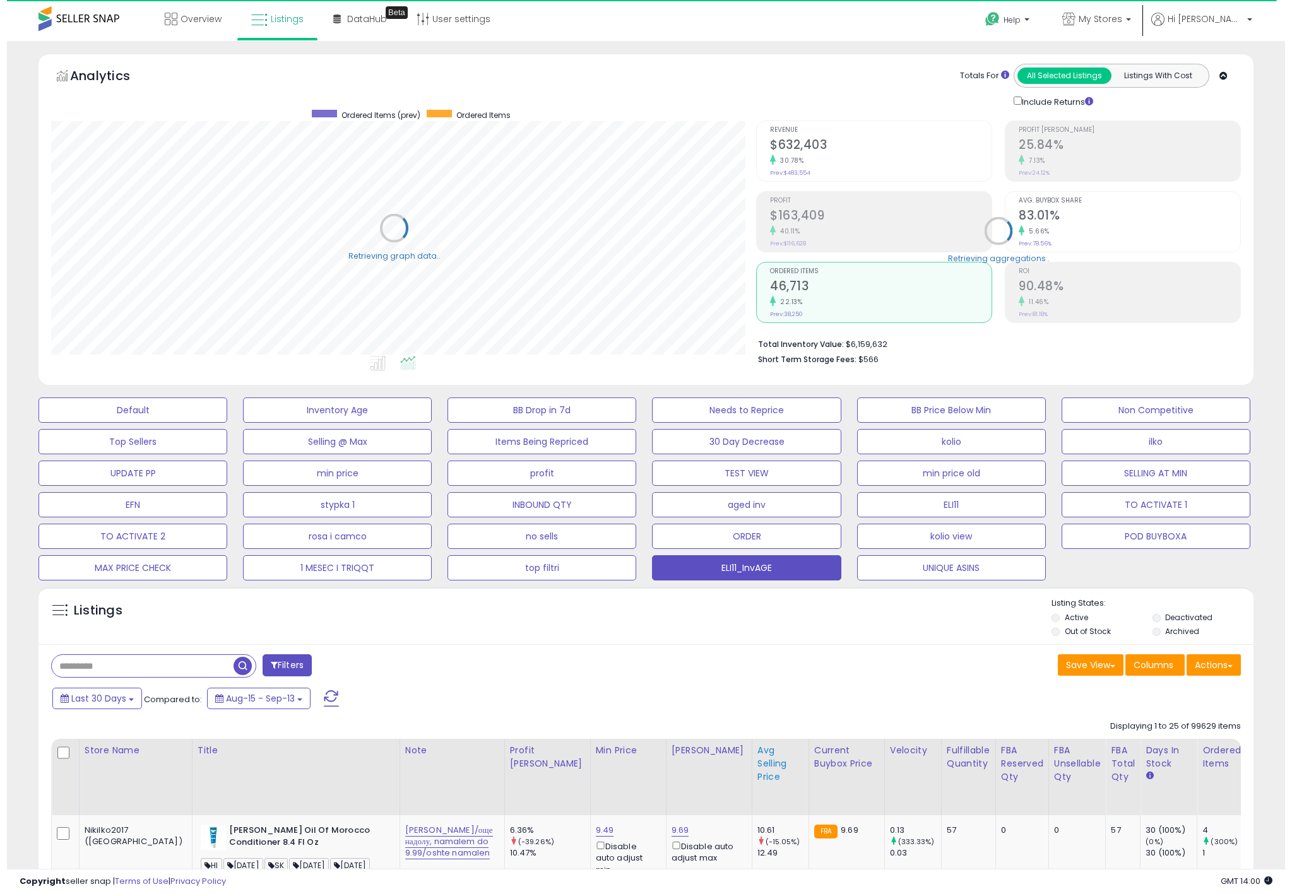
scroll to position [630843, 630397]
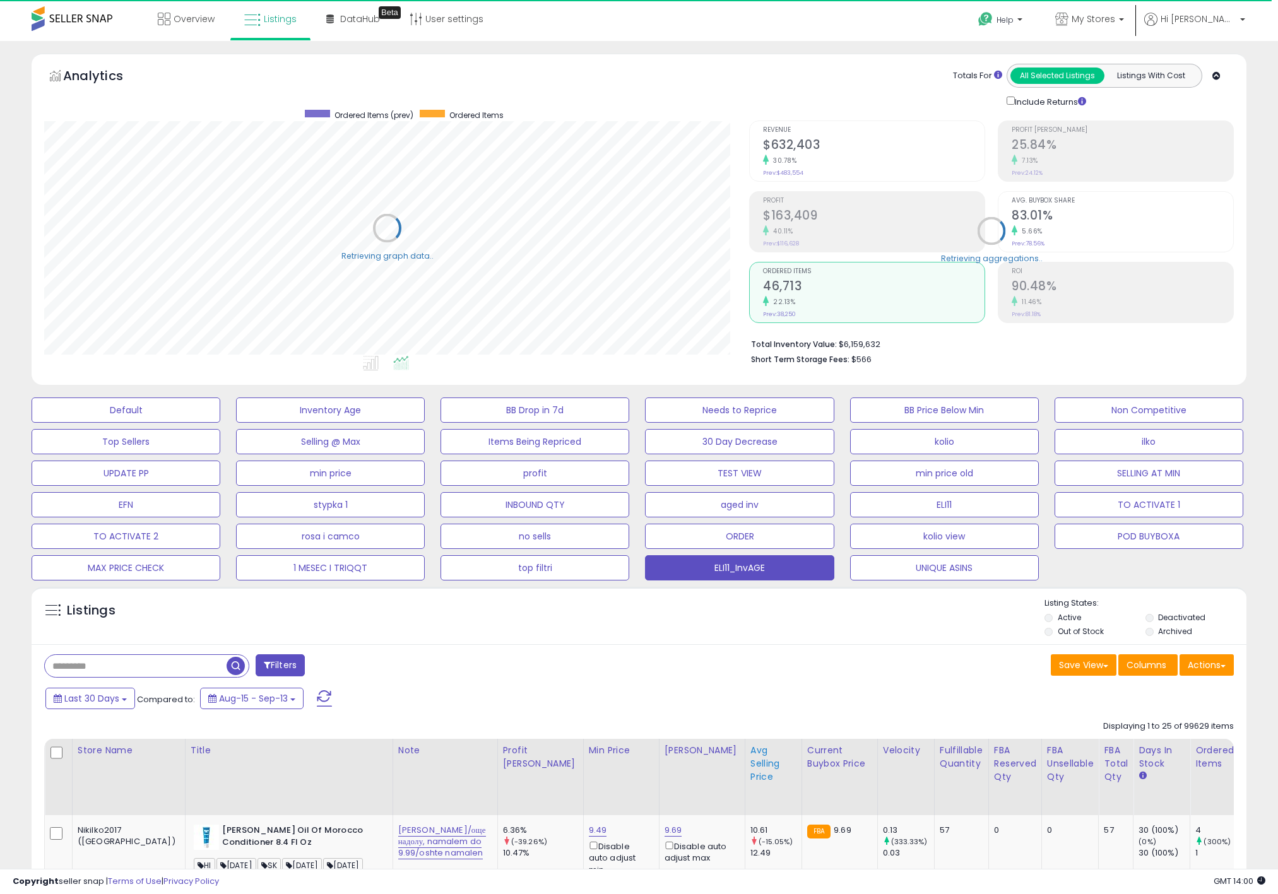
click at [750, 775] on div "Avg Selling Price" at bounding box center [773, 764] width 46 height 40
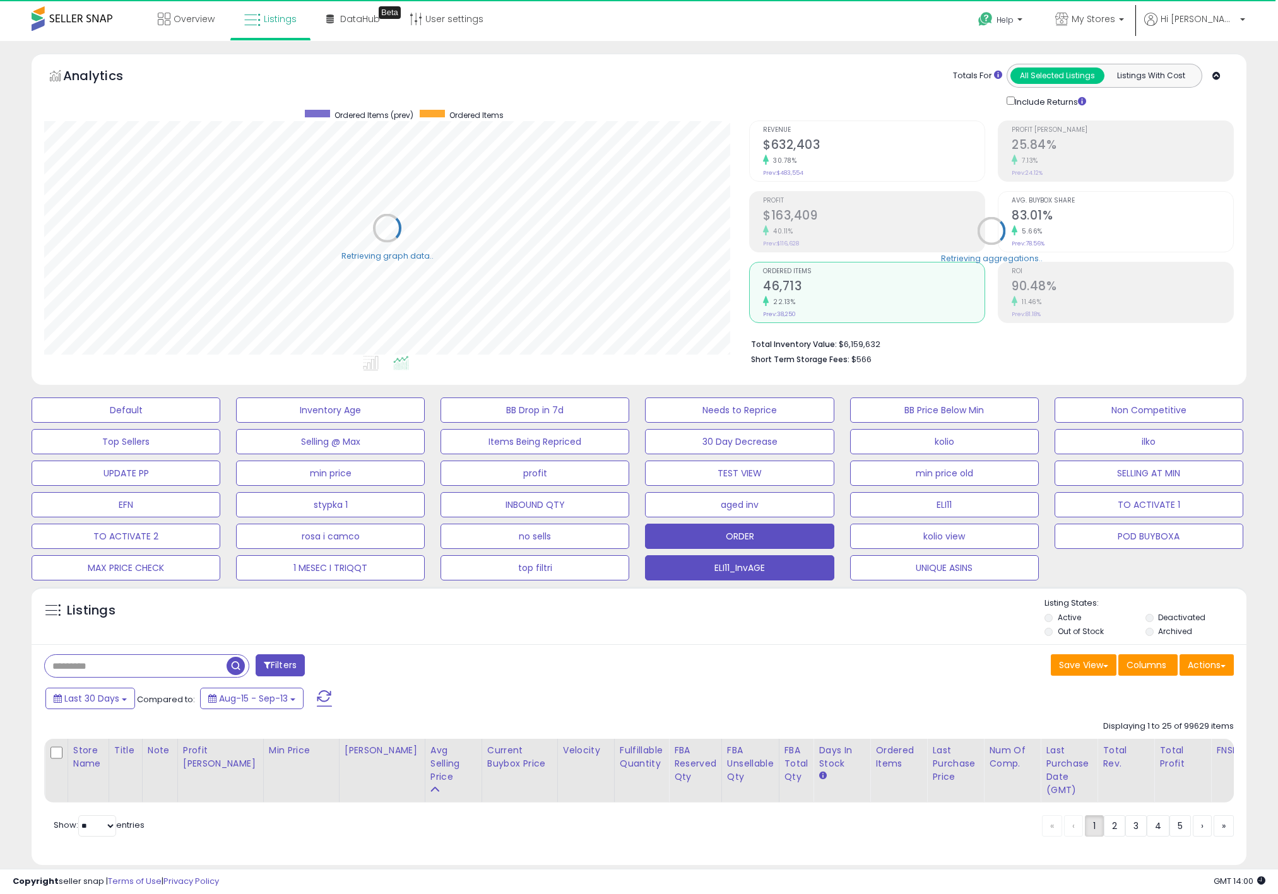
click at [731, 540] on button "ORDER" at bounding box center [739, 536] width 189 height 25
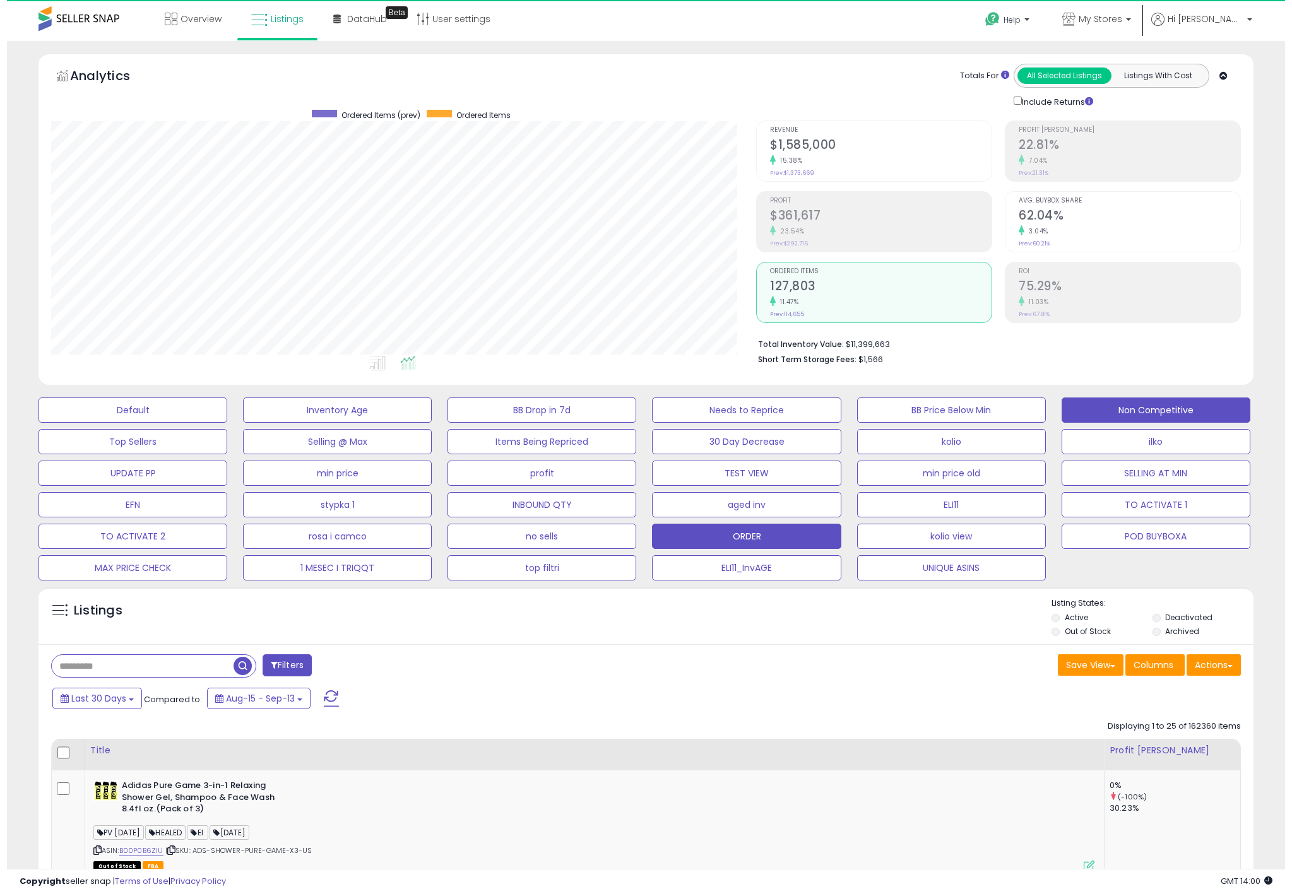
scroll to position [259, 705]
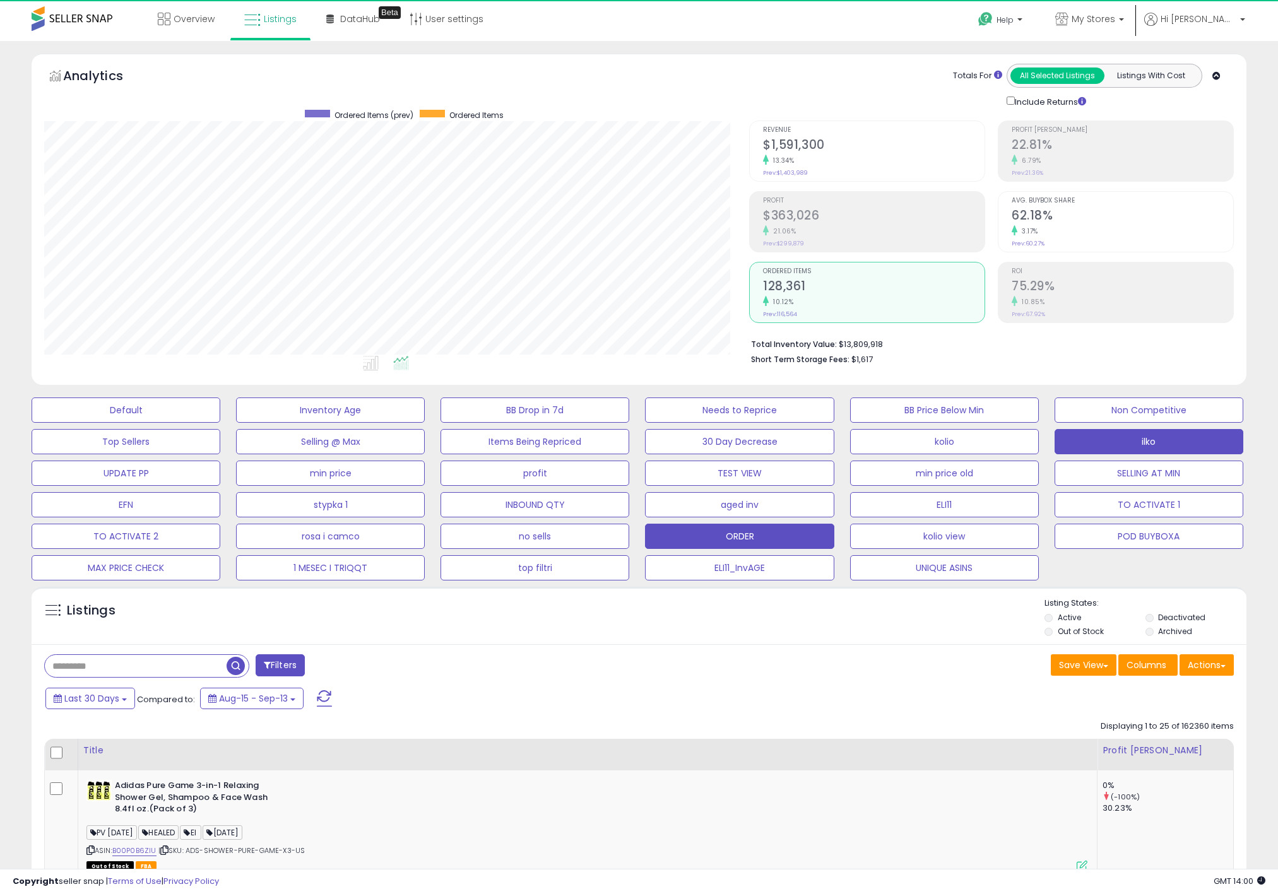
click at [1104, 435] on button "ilko" at bounding box center [1149, 441] width 189 height 25
